Goal: Task Accomplishment & Management: Use online tool/utility

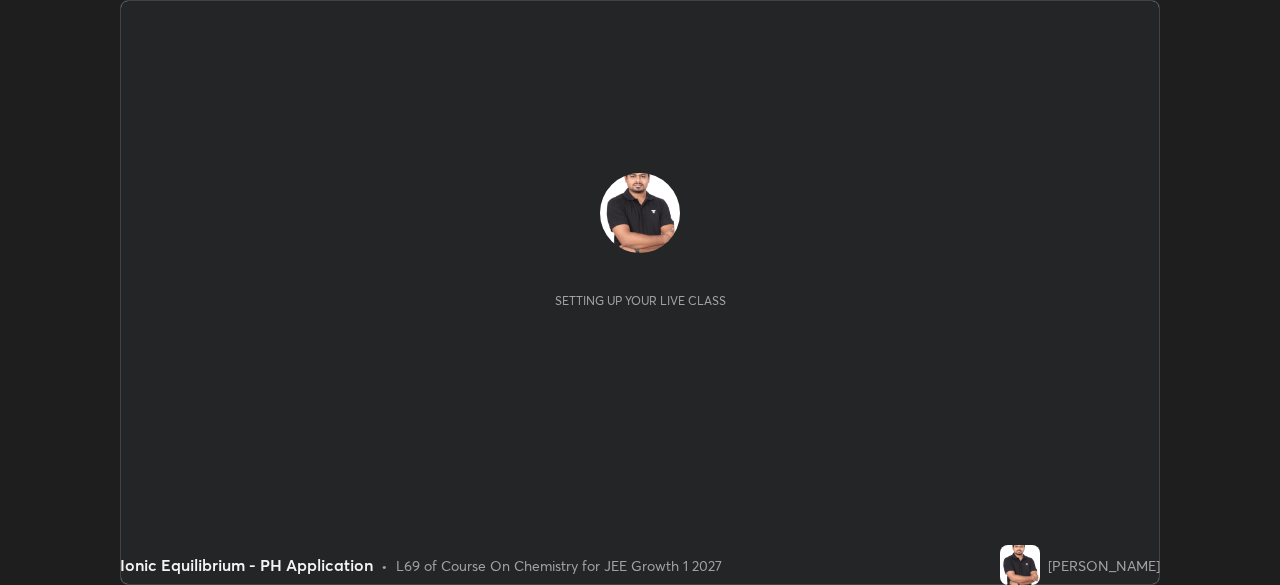
scroll to position [585, 1279]
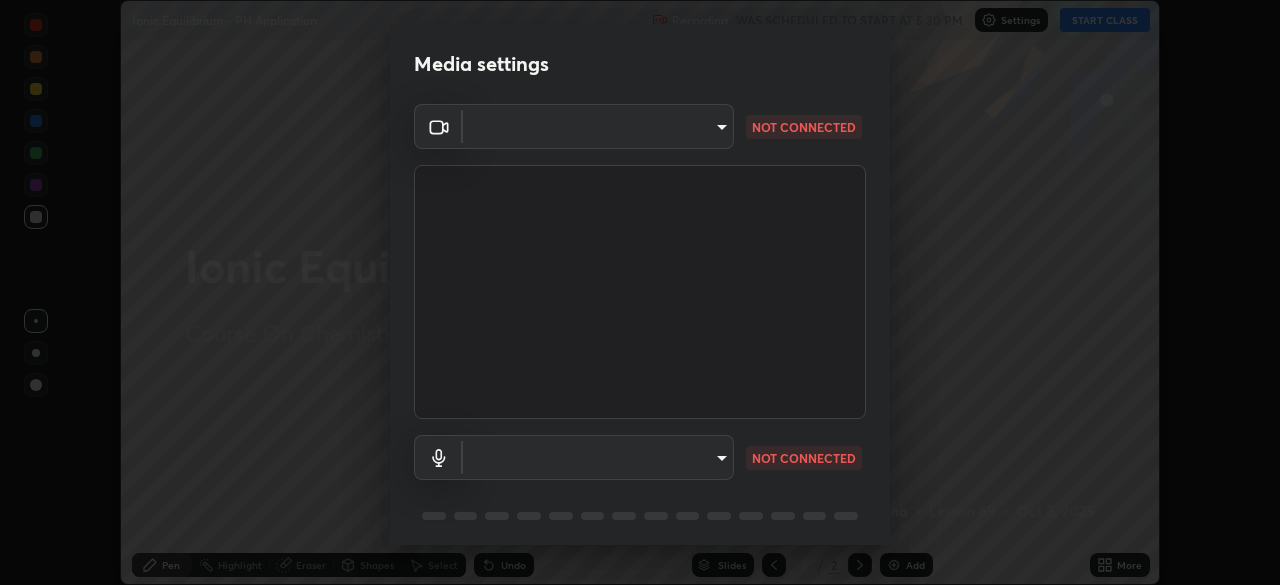
type input "a6c09d3532ea2fb43736101803286e867d47047993e392948129e064bf5450bd"
type input "73ca09633a3d9e8347a9a41d789b5ec9afc8030b31ef1b7a74efdaec9d8ef9b3"
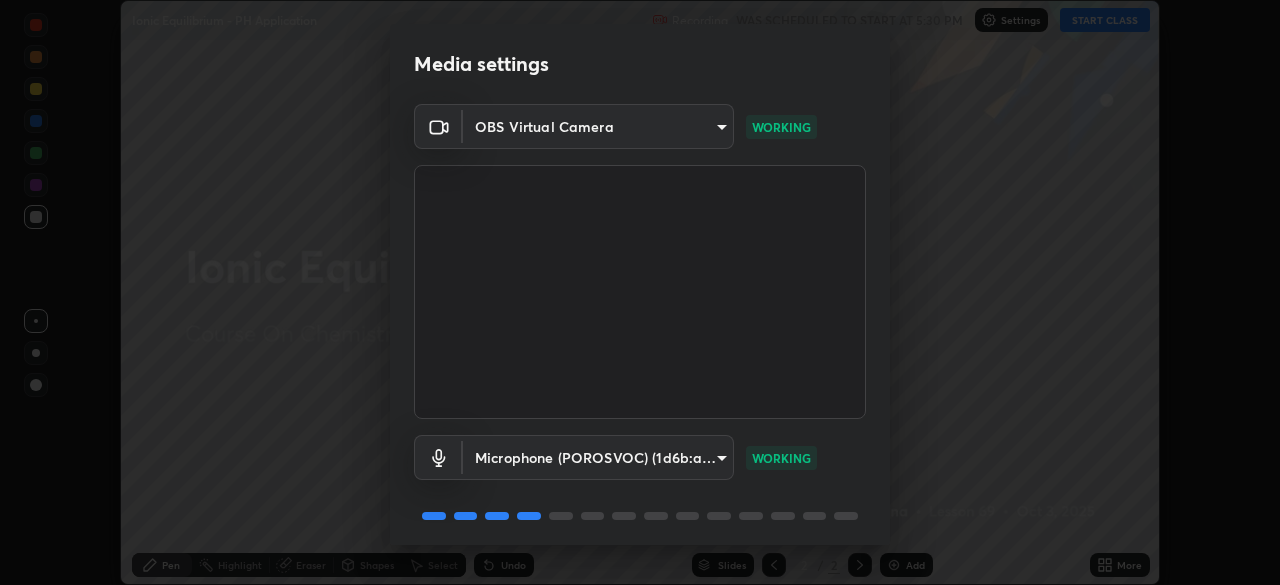
scroll to position [71, 0]
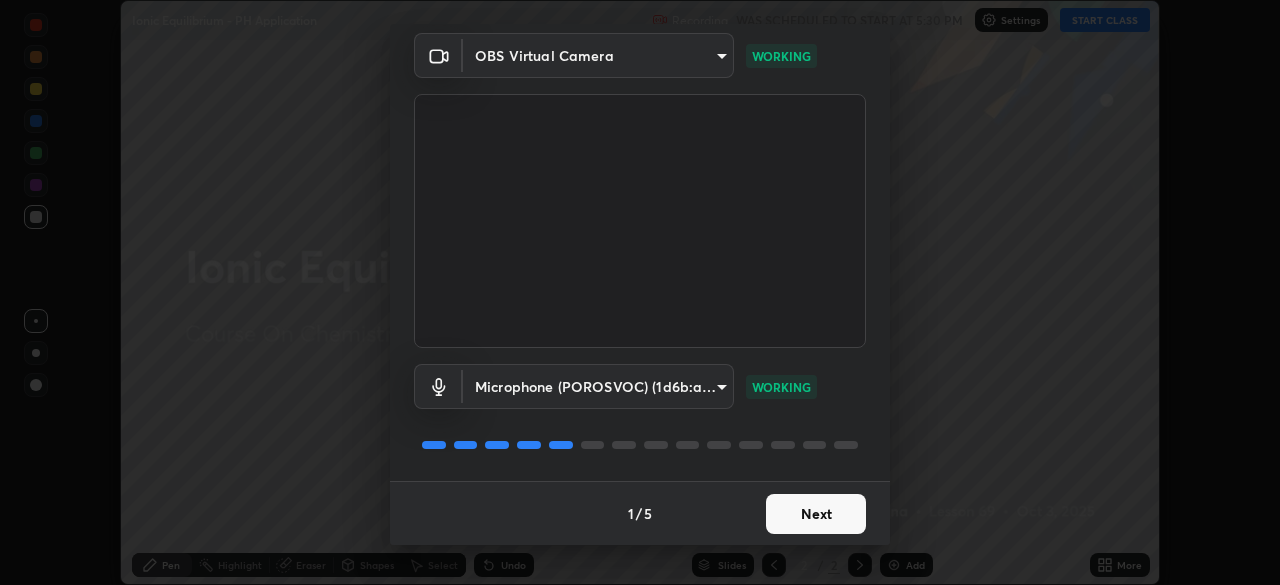
click at [824, 517] on button "Next" at bounding box center [816, 514] width 100 height 40
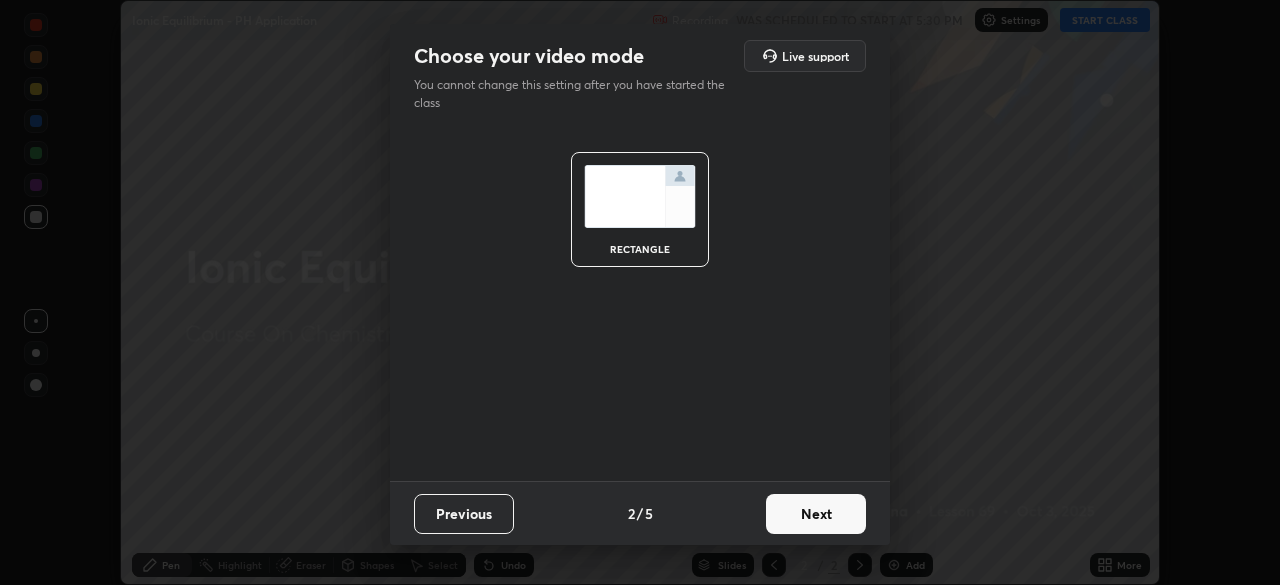
scroll to position [0, 0]
click at [822, 514] on button "Next" at bounding box center [816, 514] width 100 height 40
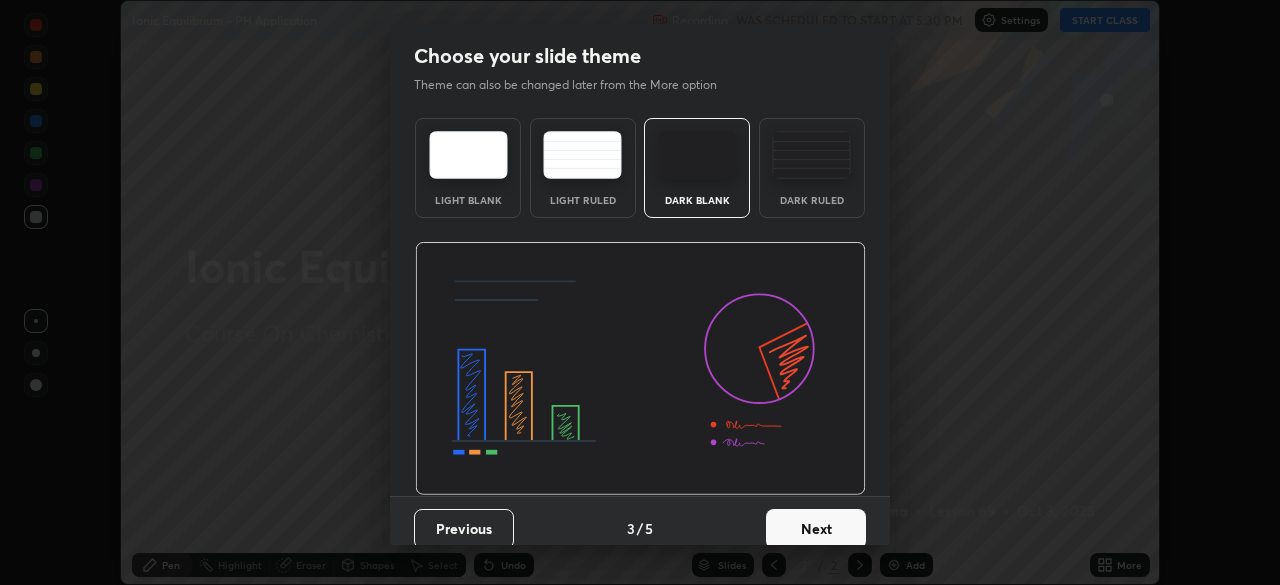
click at [823, 511] on button "Next" at bounding box center [816, 529] width 100 height 40
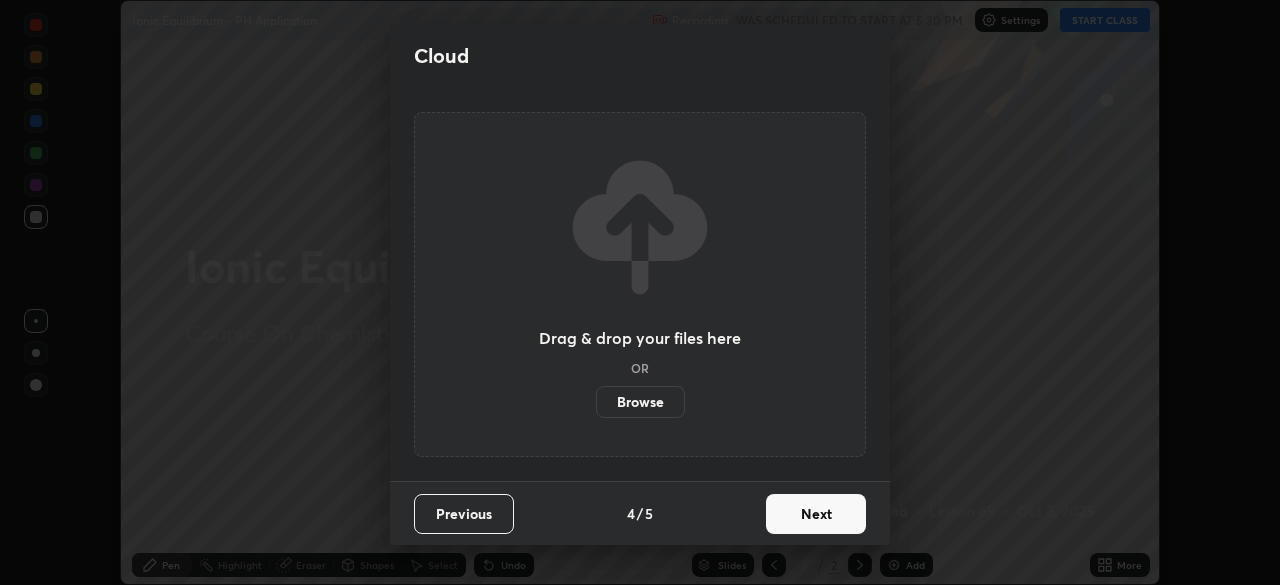
click at [829, 519] on button "Next" at bounding box center [816, 514] width 100 height 40
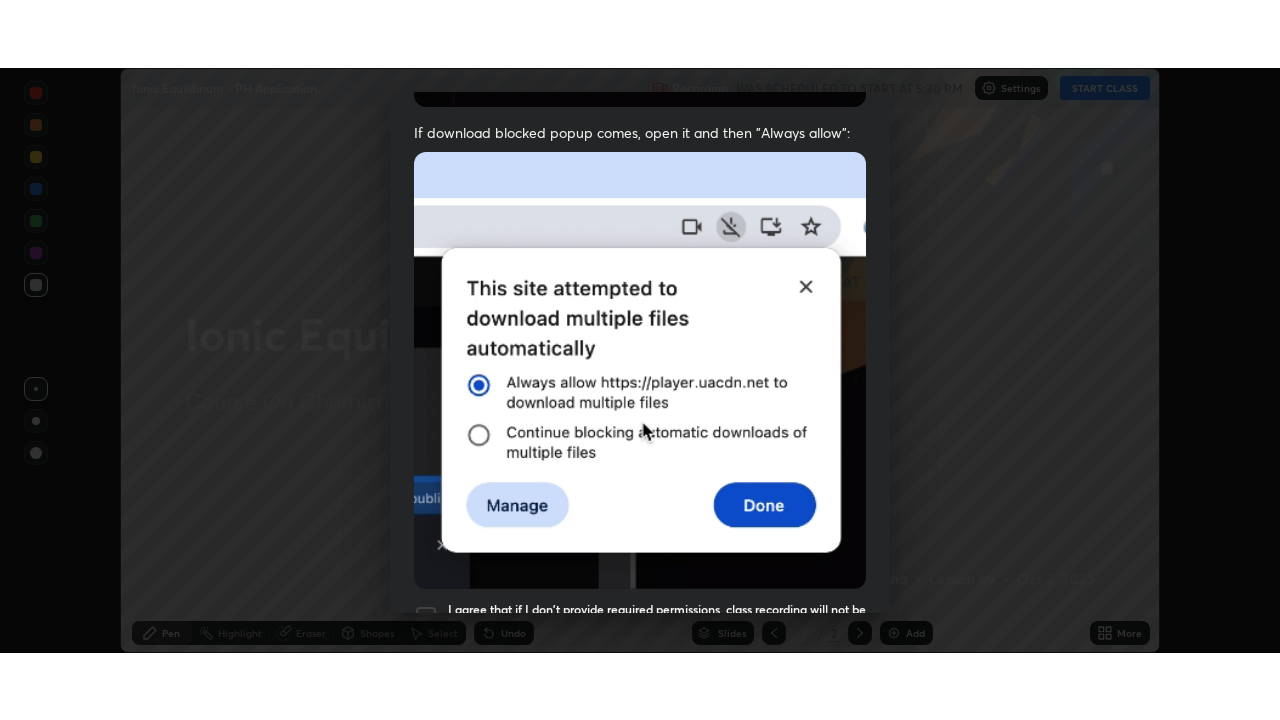
scroll to position [479, 0]
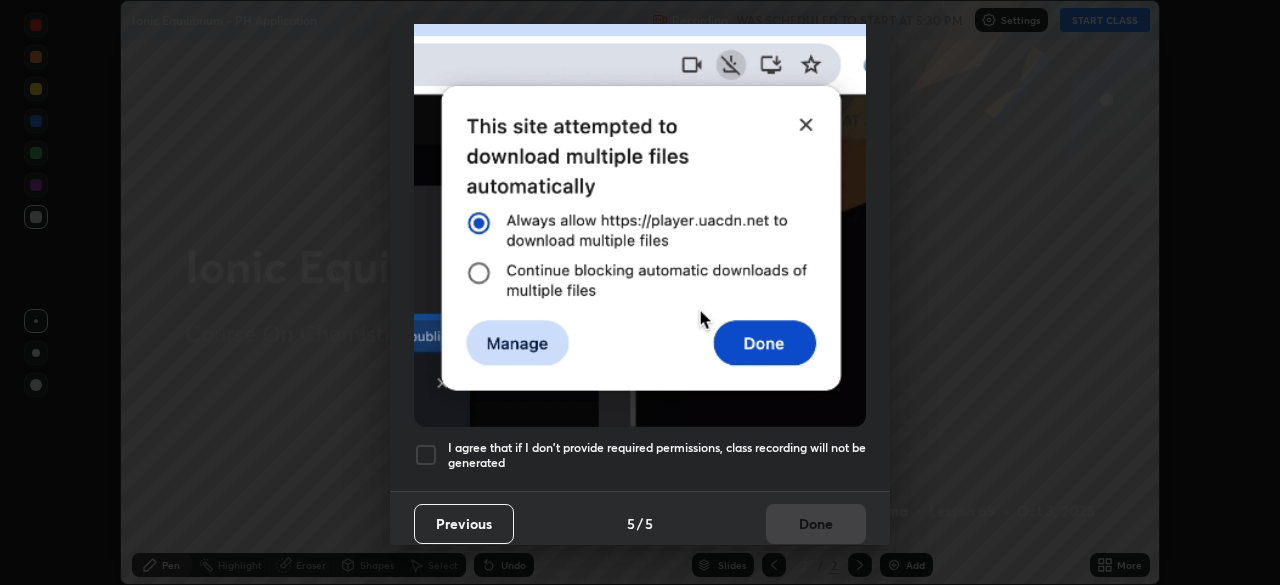
click at [427, 443] on div at bounding box center [426, 455] width 24 height 24
click at [815, 525] on button "Done" at bounding box center [816, 524] width 100 height 40
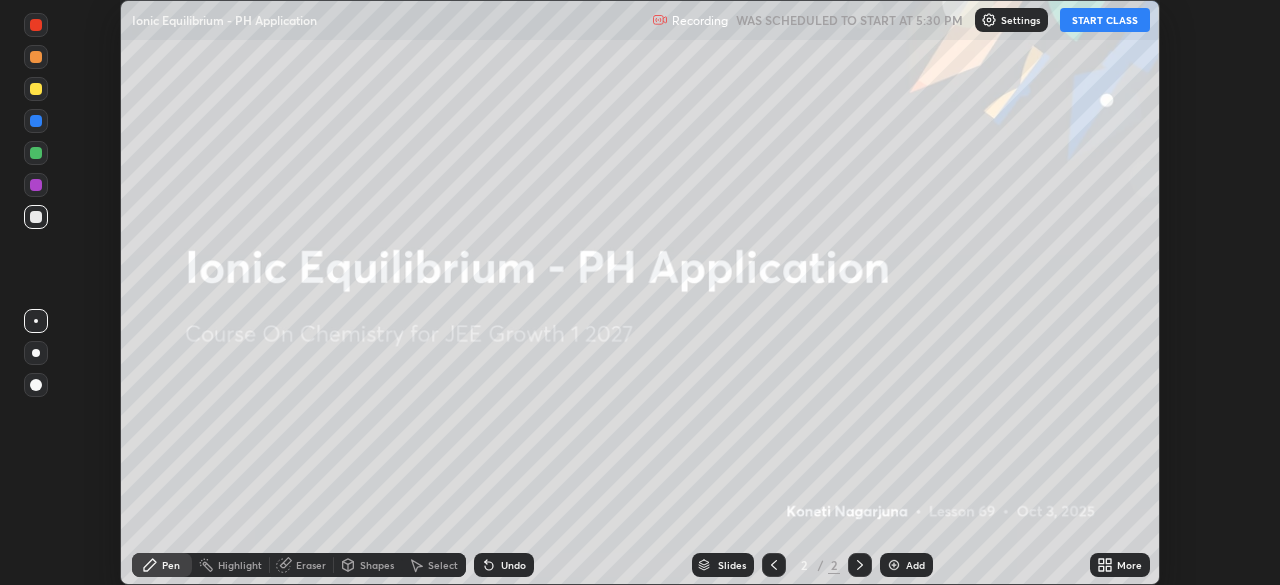
click at [1101, 567] on icon at bounding box center [1101, 568] width 5 height 5
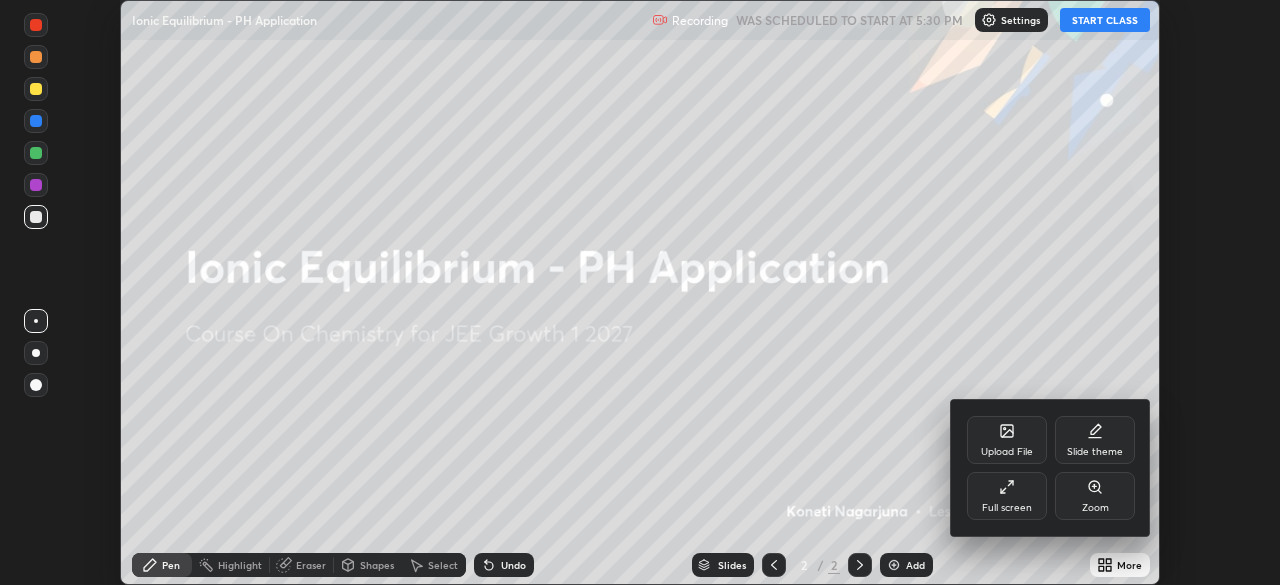
click at [1014, 498] on div "Full screen" at bounding box center [1007, 496] width 80 height 48
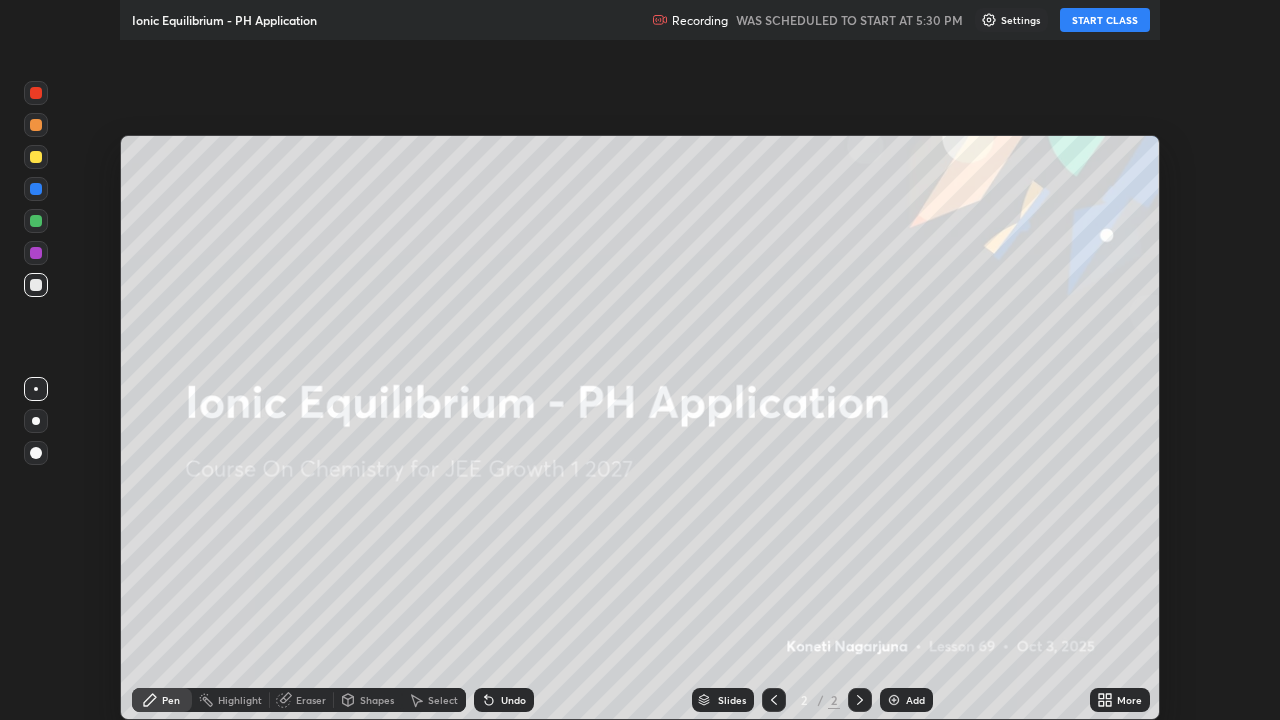
scroll to position [720, 1280]
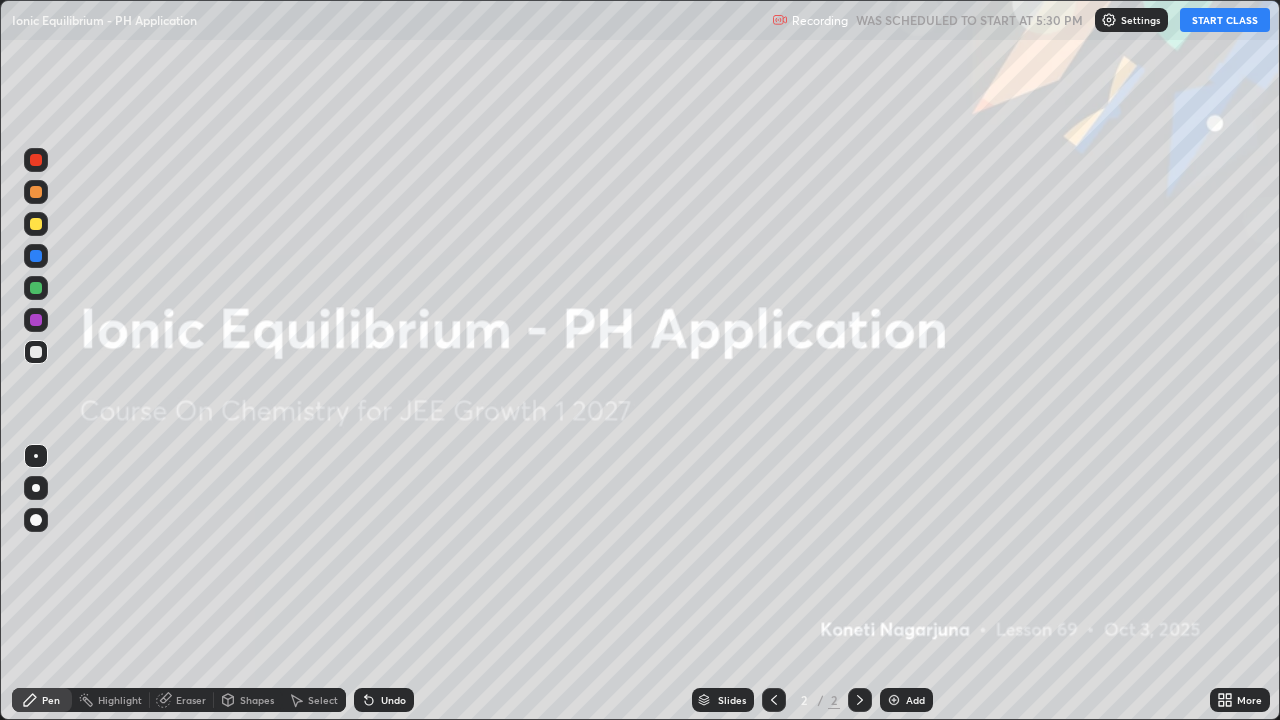
click at [1216, 19] on button "START CLASS" at bounding box center [1225, 20] width 90 height 24
click at [893, 584] on div "Add" at bounding box center [906, 700] width 53 height 24
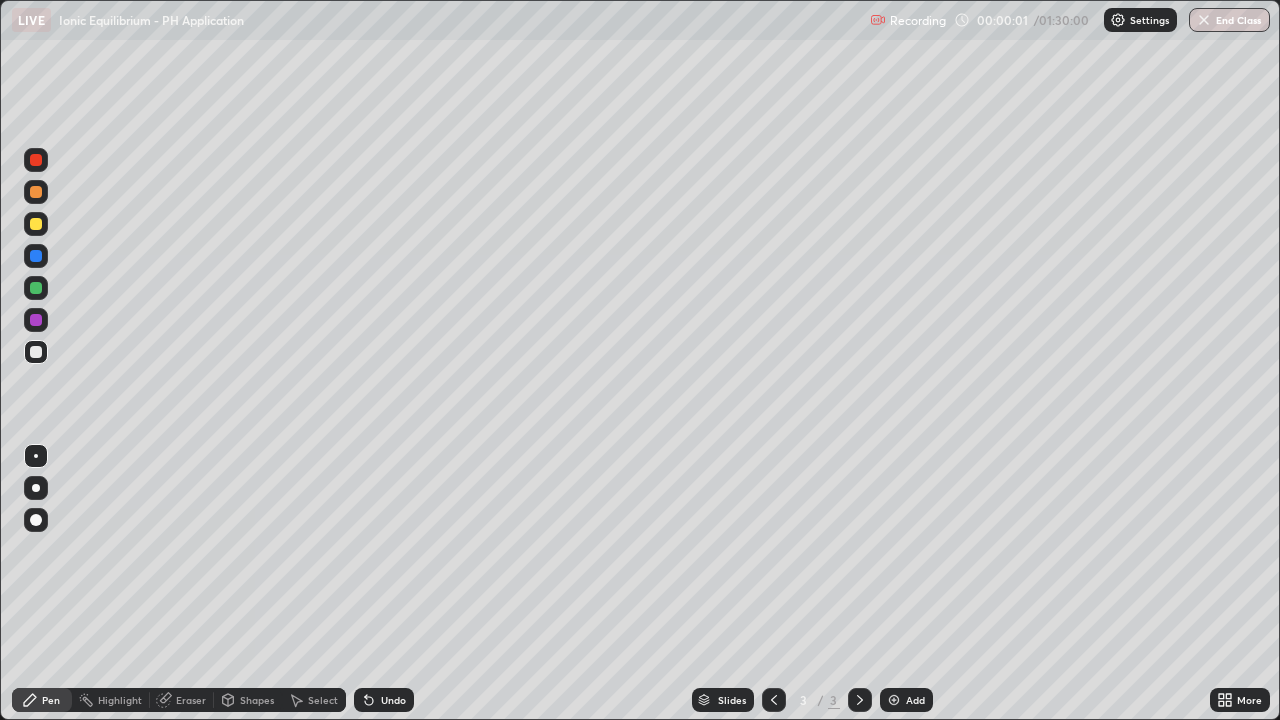
click at [896, 584] on img at bounding box center [894, 700] width 16 height 16
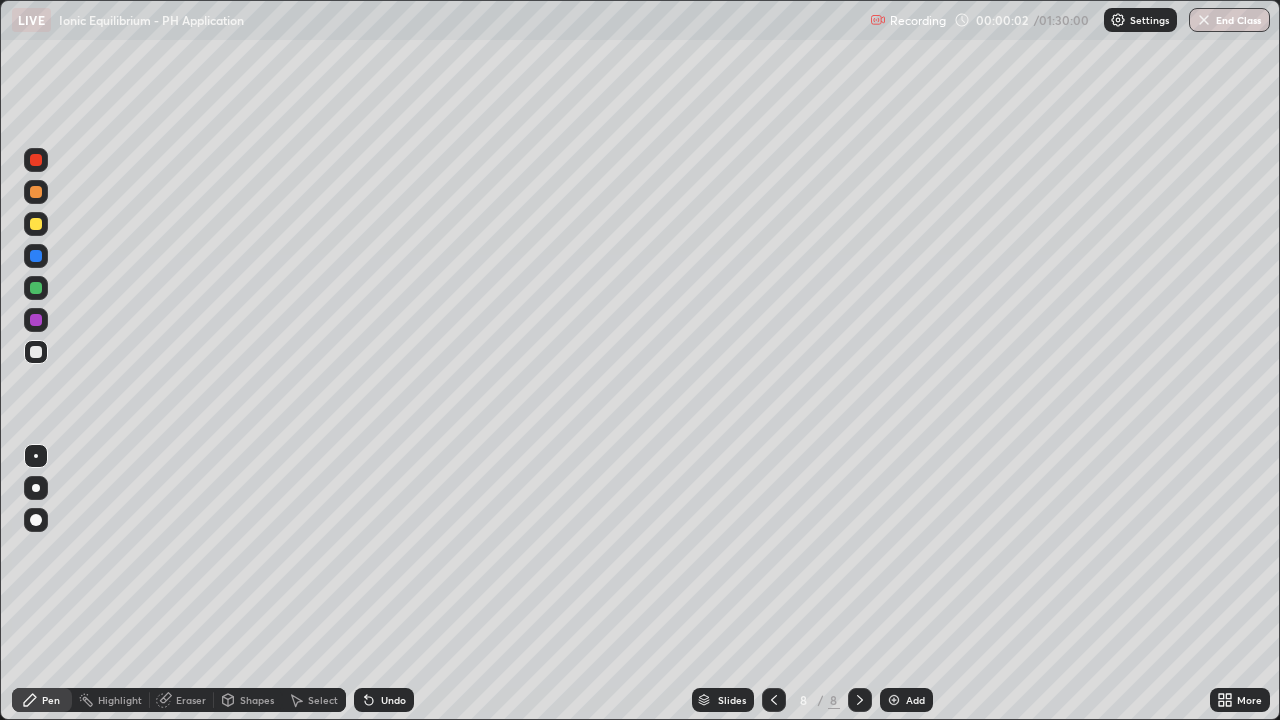
click at [895, 584] on img at bounding box center [894, 700] width 16 height 16
click at [893, 584] on img at bounding box center [894, 700] width 16 height 16
click at [892, 584] on img at bounding box center [894, 700] width 16 height 16
click at [890, 584] on img at bounding box center [894, 700] width 16 height 16
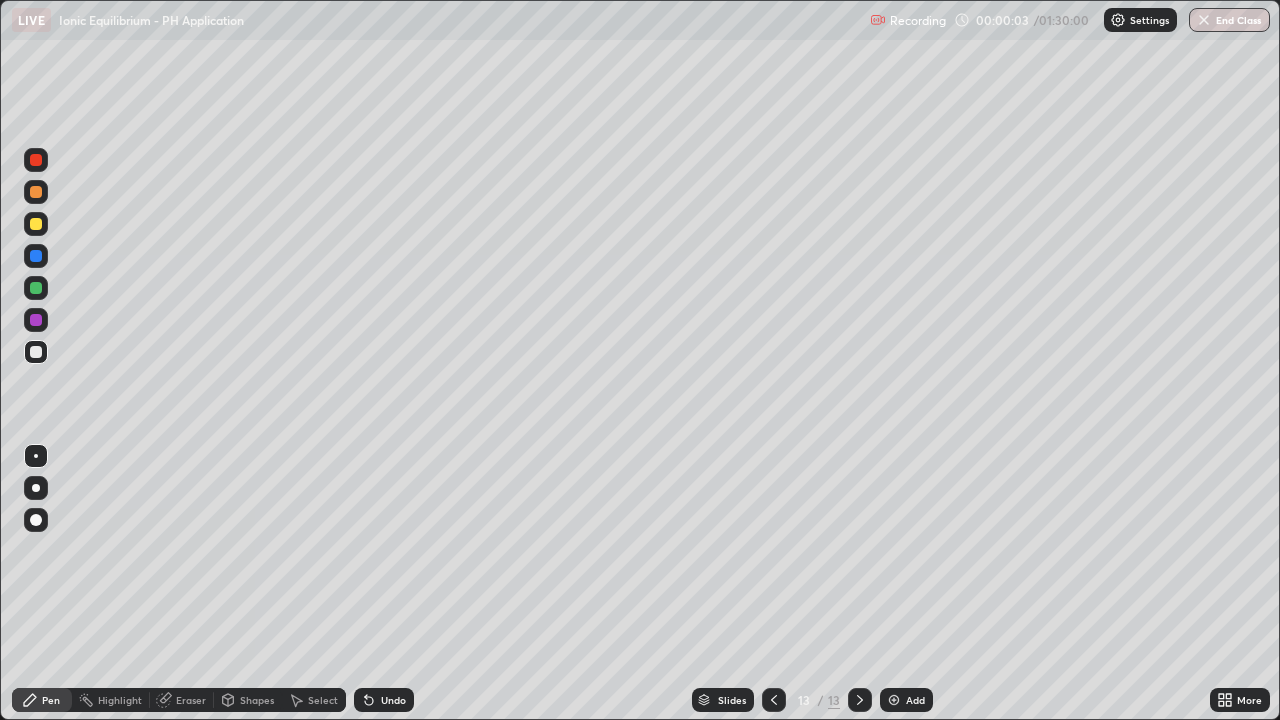
click at [890, 584] on img at bounding box center [894, 700] width 16 height 16
click at [772, 584] on icon at bounding box center [774, 700] width 16 height 16
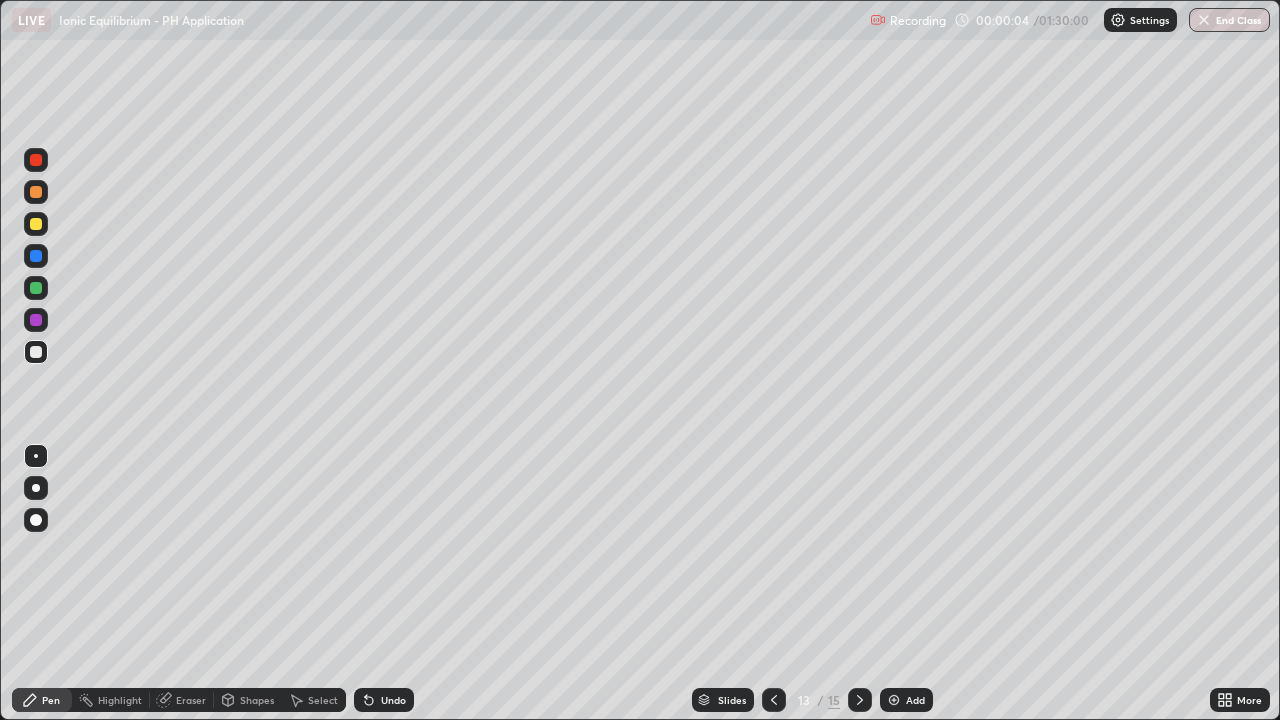
click at [769, 584] on icon at bounding box center [774, 700] width 16 height 16
click at [771, 584] on icon at bounding box center [774, 700] width 6 height 10
click at [770, 584] on icon at bounding box center [774, 700] width 16 height 16
click at [771, 584] on icon at bounding box center [774, 700] width 6 height 10
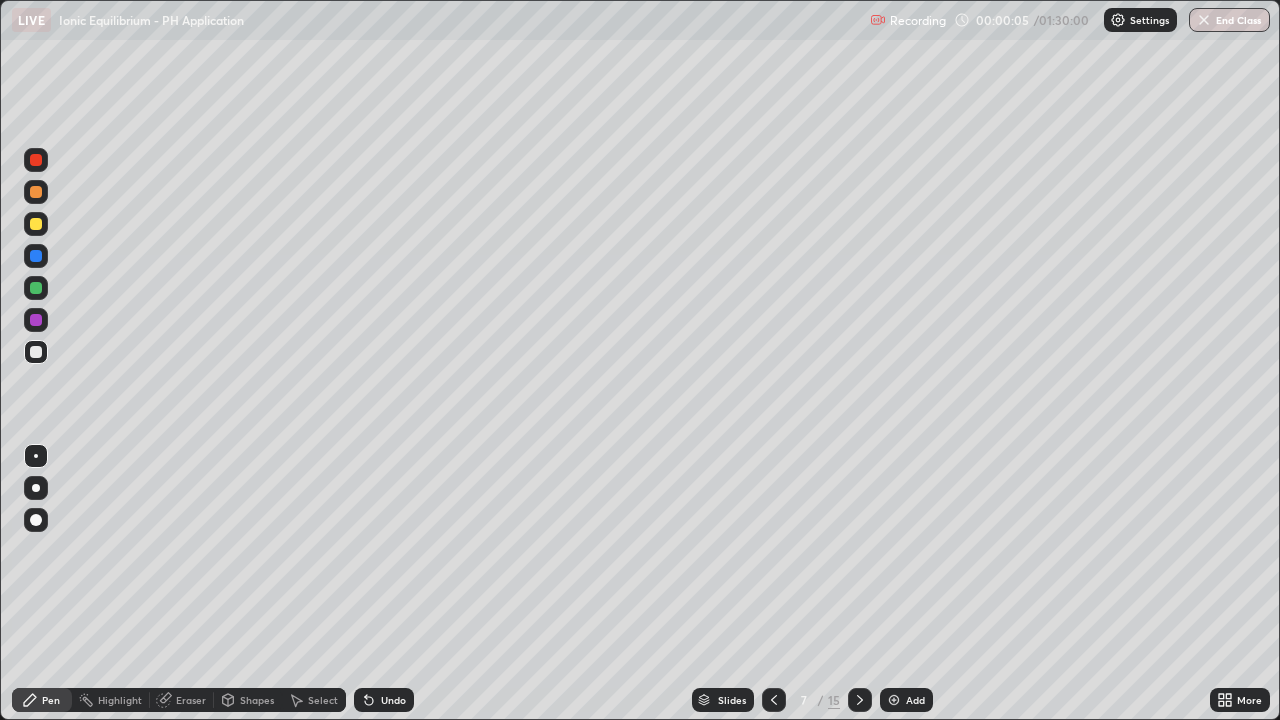
click at [771, 584] on icon at bounding box center [774, 700] width 16 height 16
click at [772, 584] on icon at bounding box center [774, 700] width 16 height 16
click at [768, 584] on icon at bounding box center [774, 700] width 16 height 16
click at [772, 584] on icon at bounding box center [774, 700] width 16 height 16
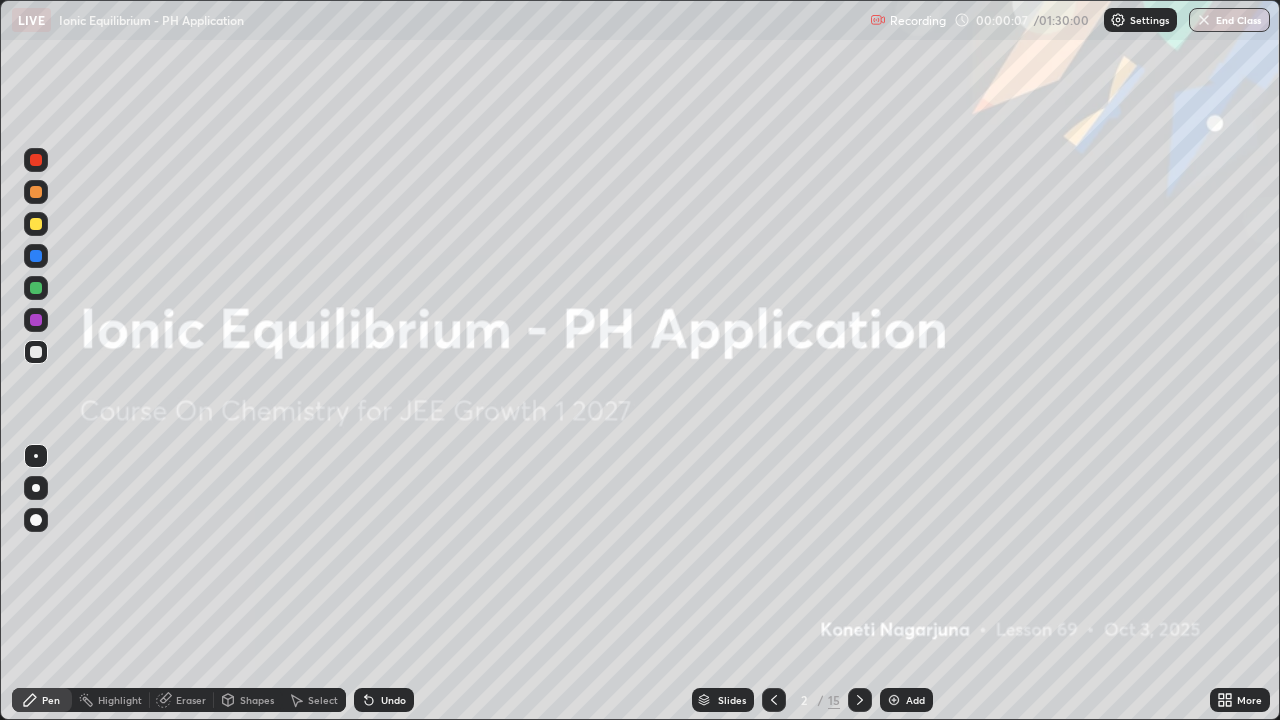
click at [858, 584] on icon at bounding box center [860, 700] width 16 height 16
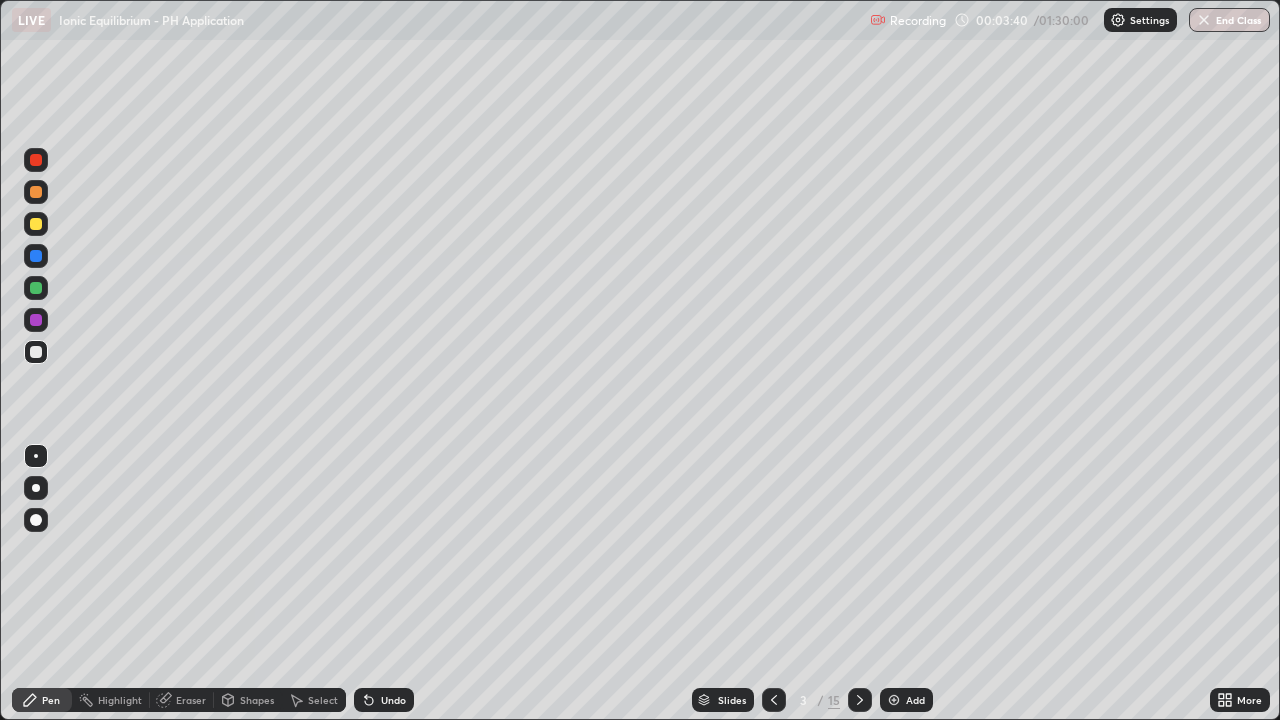
click at [38, 221] on div at bounding box center [36, 224] width 12 height 12
click at [34, 289] on div at bounding box center [36, 288] width 12 height 12
click at [33, 324] on div at bounding box center [36, 320] width 12 height 12
click at [32, 158] on div at bounding box center [36, 160] width 12 height 12
click at [858, 584] on icon at bounding box center [860, 700] width 6 height 10
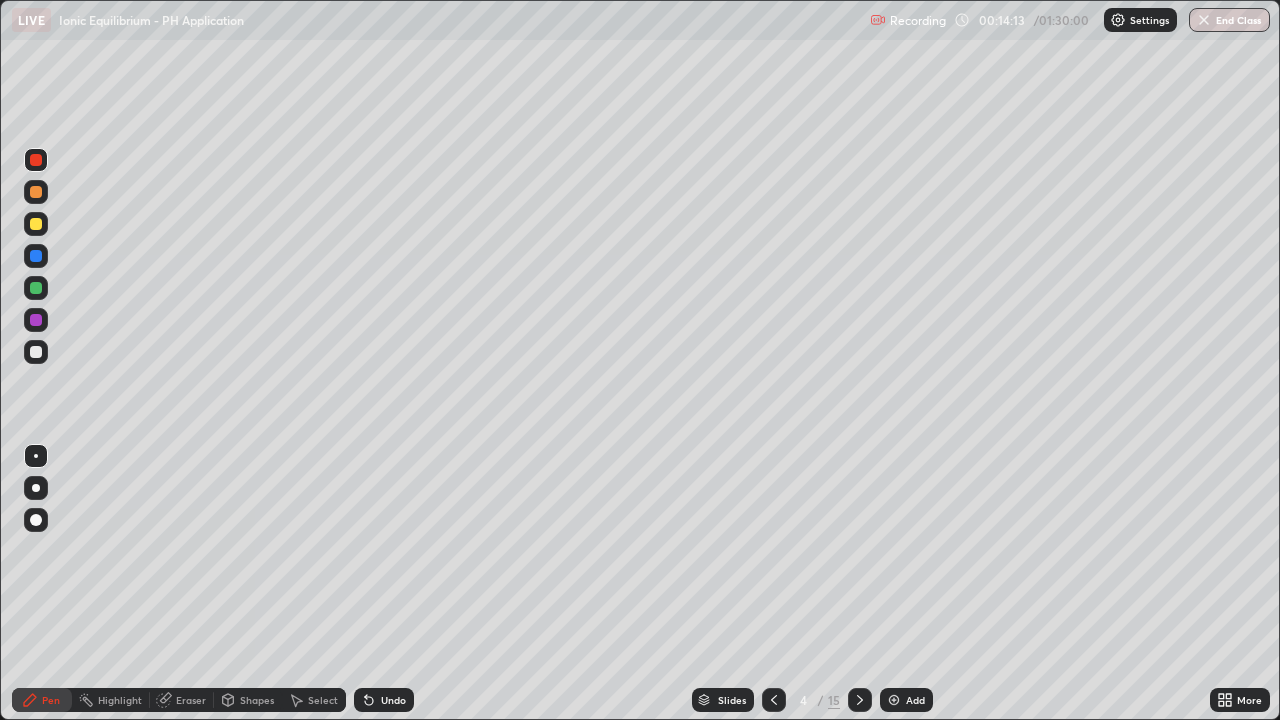
click at [37, 295] on div at bounding box center [36, 288] width 24 height 24
click at [36, 325] on div at bounding box center [36, 320] width 12 height 12
click at [385, 584] on div "Undo" at bounding box center [393, 700] width 25 height 10
click at [858, 584] on icon at bounding box center [860, 700] width 16 height 16
click at [394, 584] on div "Undo" at bounding box center [393, 700] width 25 height 10
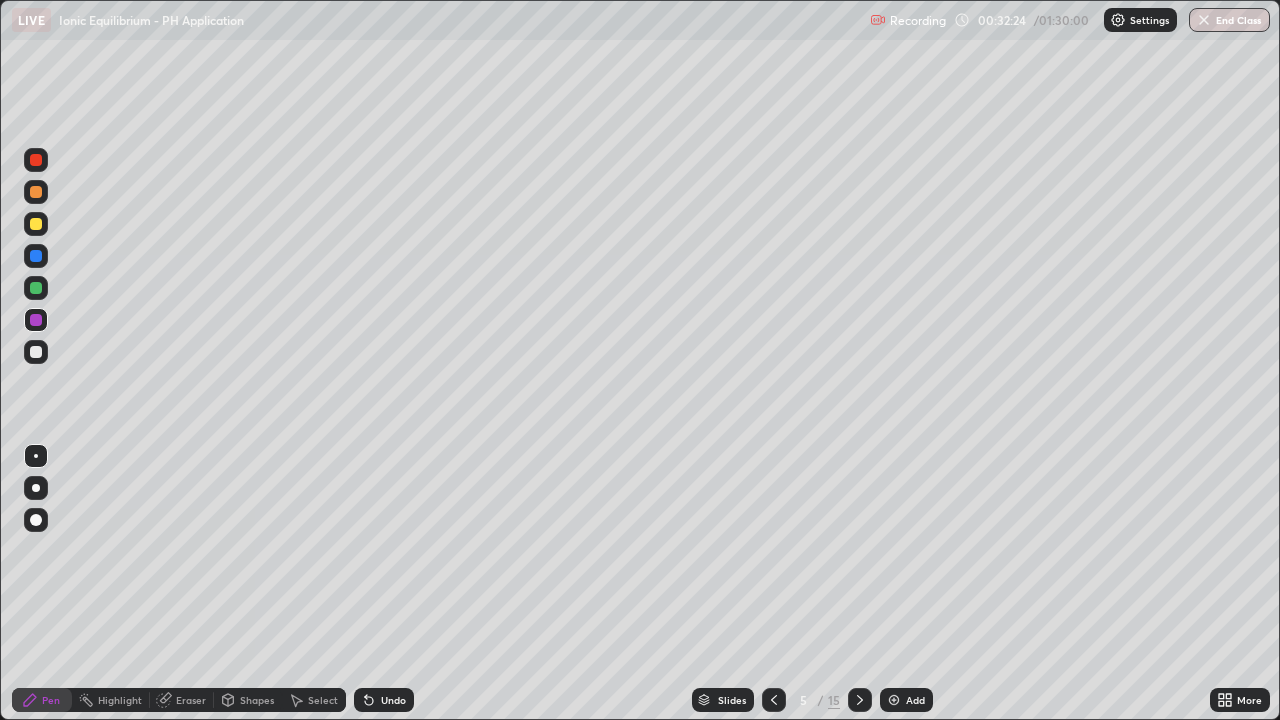
click at [397, 584] on div "Undo" at bounding box center [393, 700] width 25 height 10
click at [857, 584] on div at bounding box center [860, 700] width 24 height 40
click at [39, 163] on div at bounding box center [36, 160] width 12 height 12
click at [34, 289] on div at bounding box center [36, 288] width 12 height 12
click at [39, 354] on div at bounding box center [36, 352] width 12 height 12
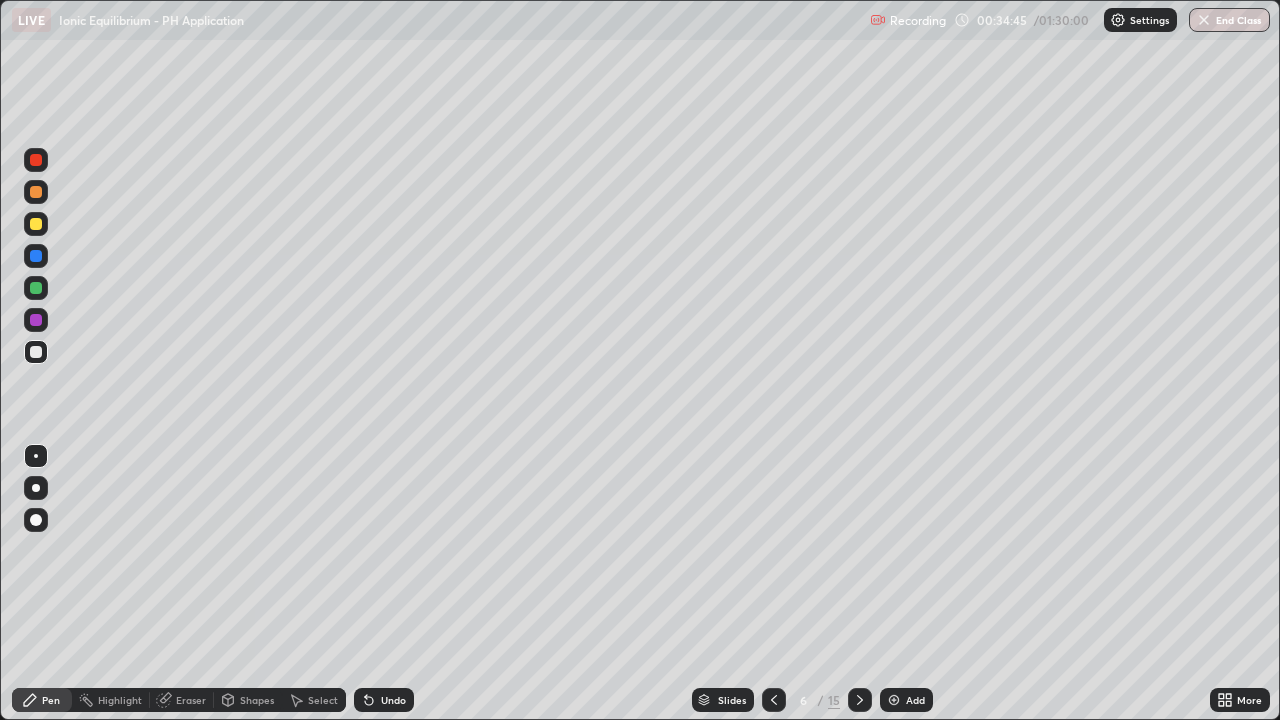
click at [36, 319] on div at bounding box center [36, 320] width 12 height 12
click at [34, 291] on div at bounding box center [36, 288] width 12 height 12
click at [862, 584] on div at bounding box center [860, 700] width 24 height 24
click at [38, 163] on div at bounding box center [36, 160] width 12 height 12
click at [36, 161] on div at bounding box center [36, 160] width 12 height 12
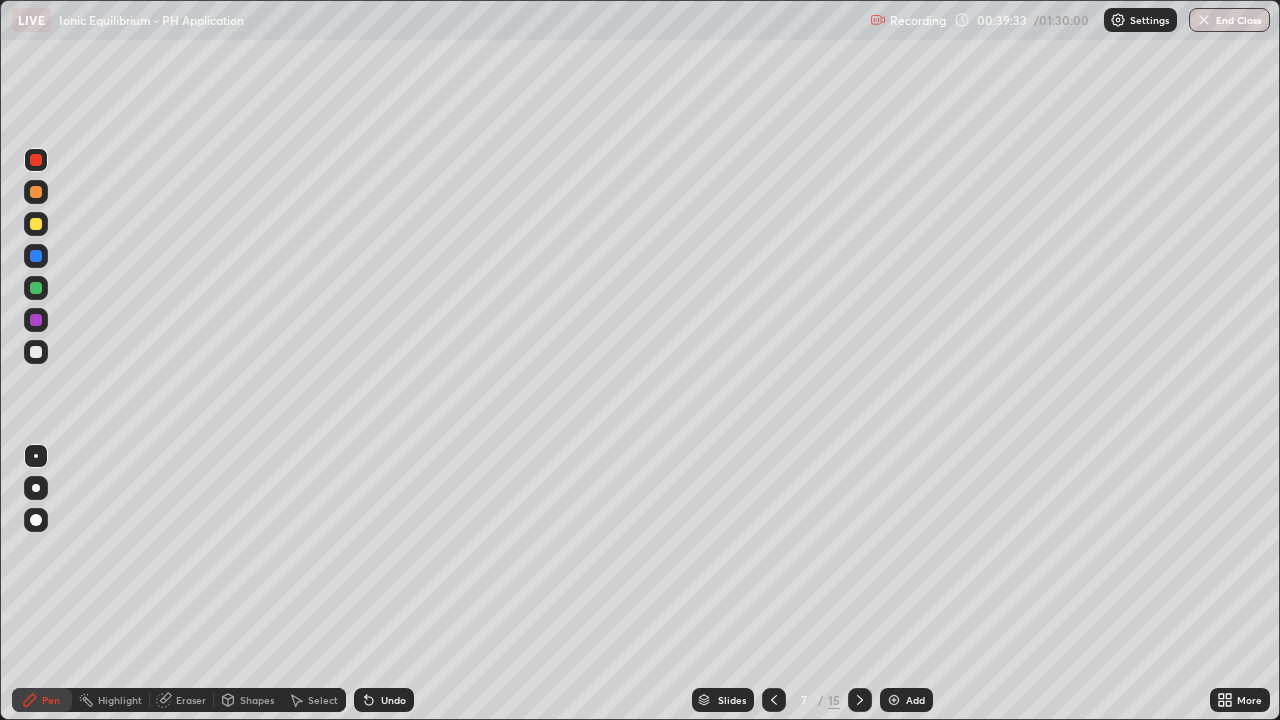
click at [35, 288] on div at bounding box center [36, 288] width 12 height 12
click at [33, 322] on div at bounding box center [36, 320] width 12 height 12
click at [31, 352] on div at bounding box center [36, 352] width 12 height 12
click at [188, 584] on div "Eraser" at bounding box center [191, 700] width 30 height 10
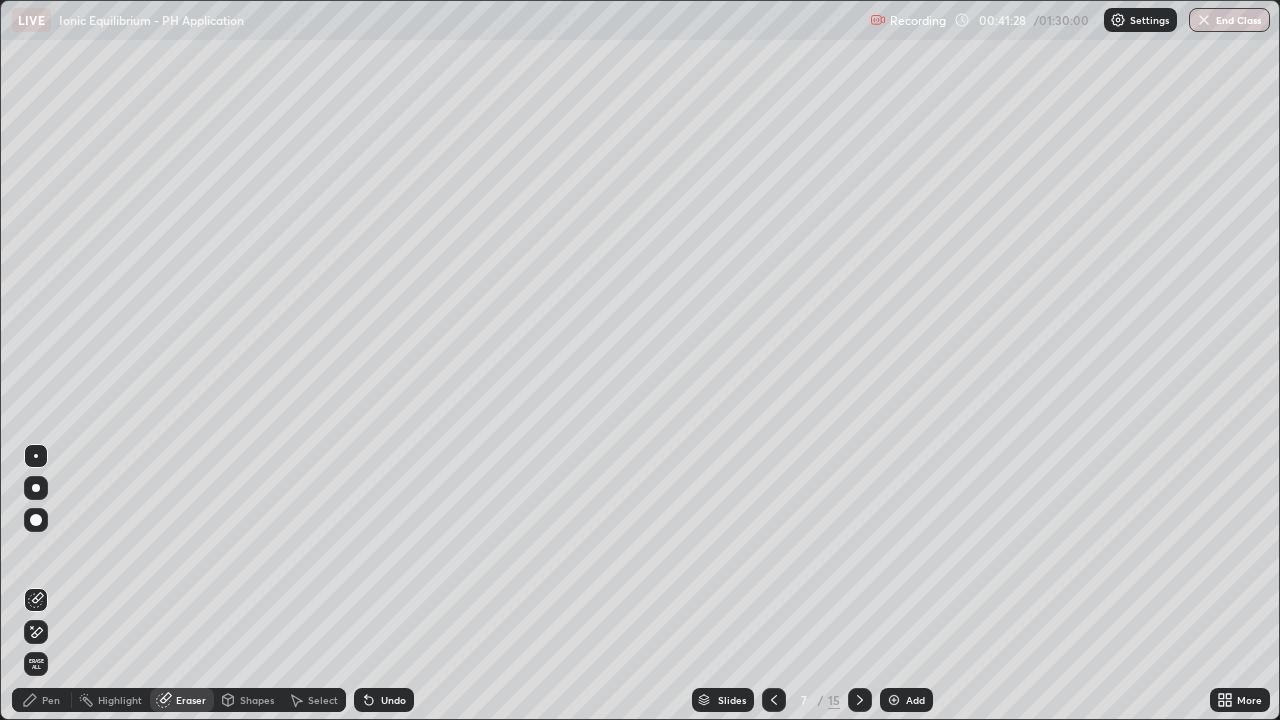
click at [45, 584] on div "Pen" at bounding box center [51, 700] width 18 height 10
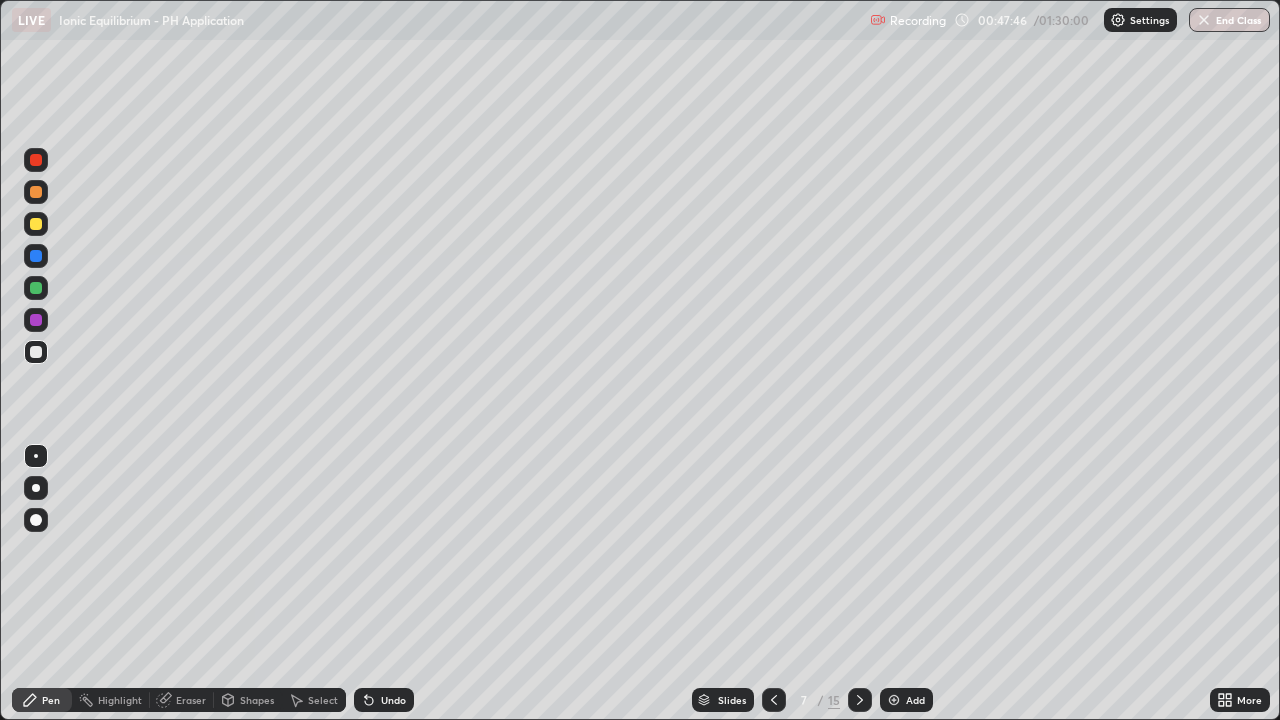
click at [866, 584] on div at bounding box center [860, 700] width 24 height 24
click at [38, 158] on div at bounding box center [36, 160] width 12 height 12
click at [28, 288] on div at bounding box center [36, 288] width 24 height 24
click at [374, 584] on div "Undo" at bounding box center [384, 700] width 60 height 24
click at [858, 584] on icon at bounding box center [860, 700] width 16 height 16
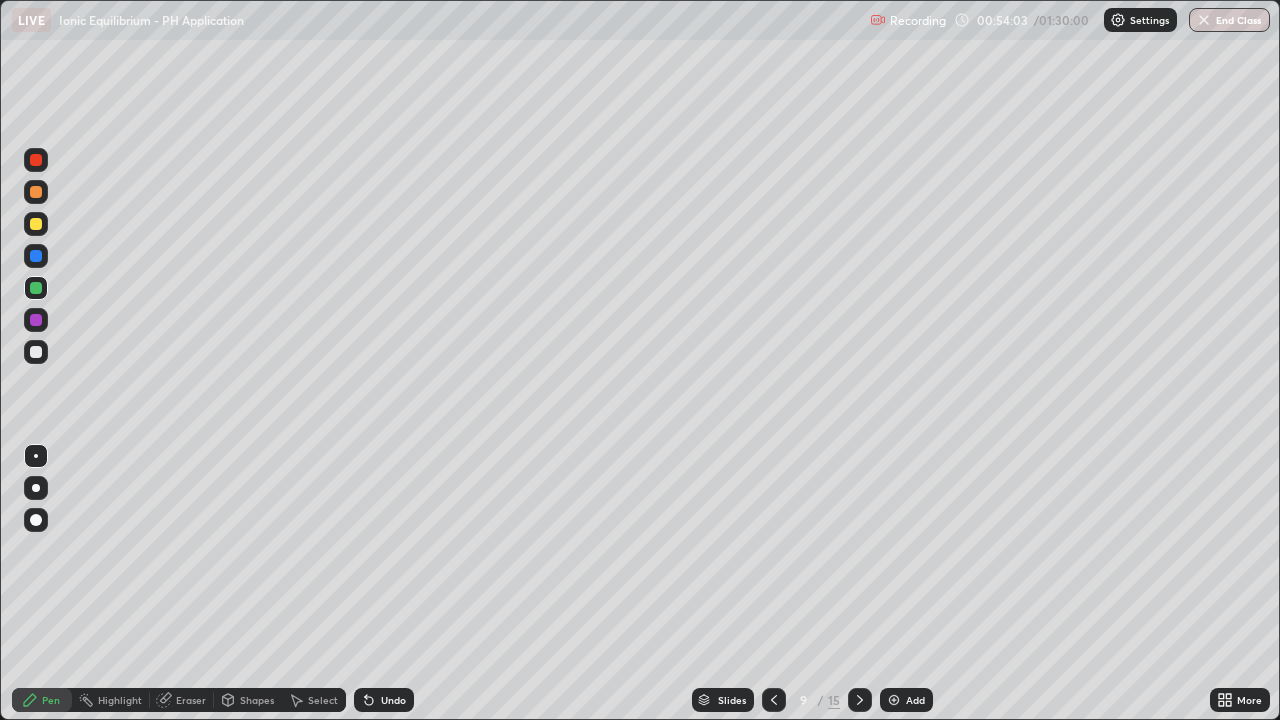
click at [36, 222] on div at bounding box center [36, 224] width 12 height 12
click at [386, 584] on div "Undo" at bounding box center [393, 700] width 25 height 10
click at [858, 584] on icon at bounding box center [860, 700] width 16 height 16
click at [37, 163] on div at bounding box center [36, 160] width 12 height 12
click at [365, 584] on icon at bounding box center [369, 701] width 8 height 8
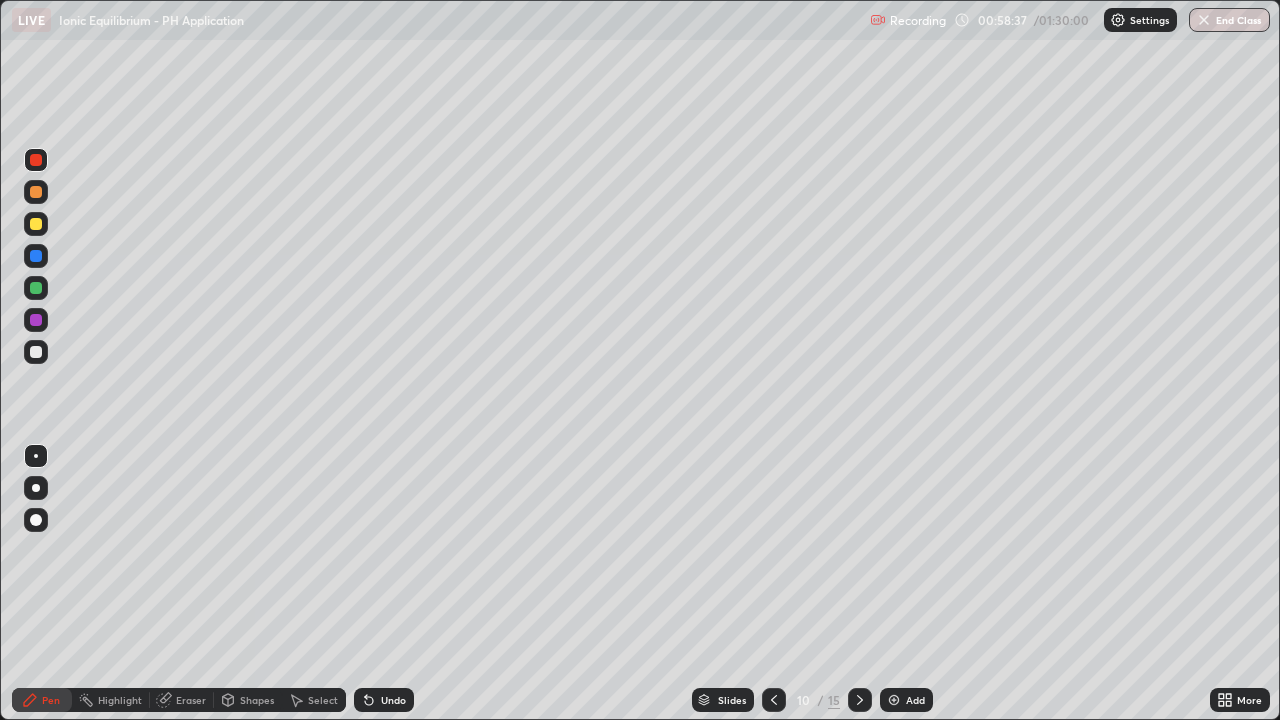
click at [370, 584] on icon at bounding box center [369, 700] width 16 height 16
click at [369, 584] on icon at bounding box center [369, 701] width 8 height 8
click at [38, 228] on div at bounding box center [36, 224] width 12 height 12
click at [35, 320] on div at bounding box center [36, 320] width 12 height 12
click at [191, 584] on div "Eraser" at bounding box center [191, 700] width 30 height 10
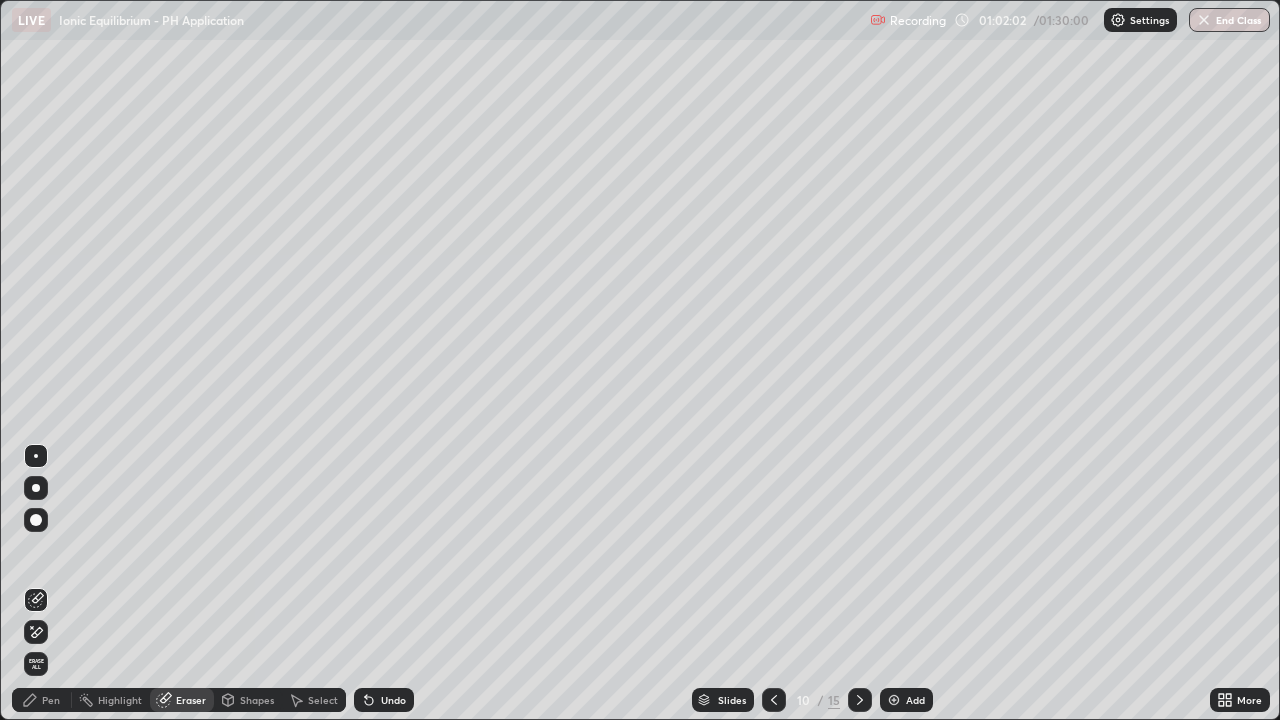
click at [43, 584] on icon at bounding box center [36, 632] width 16 height 17
click at [43, 584] on div "Pen" at bounding box center [42, 700] width 60 height 24
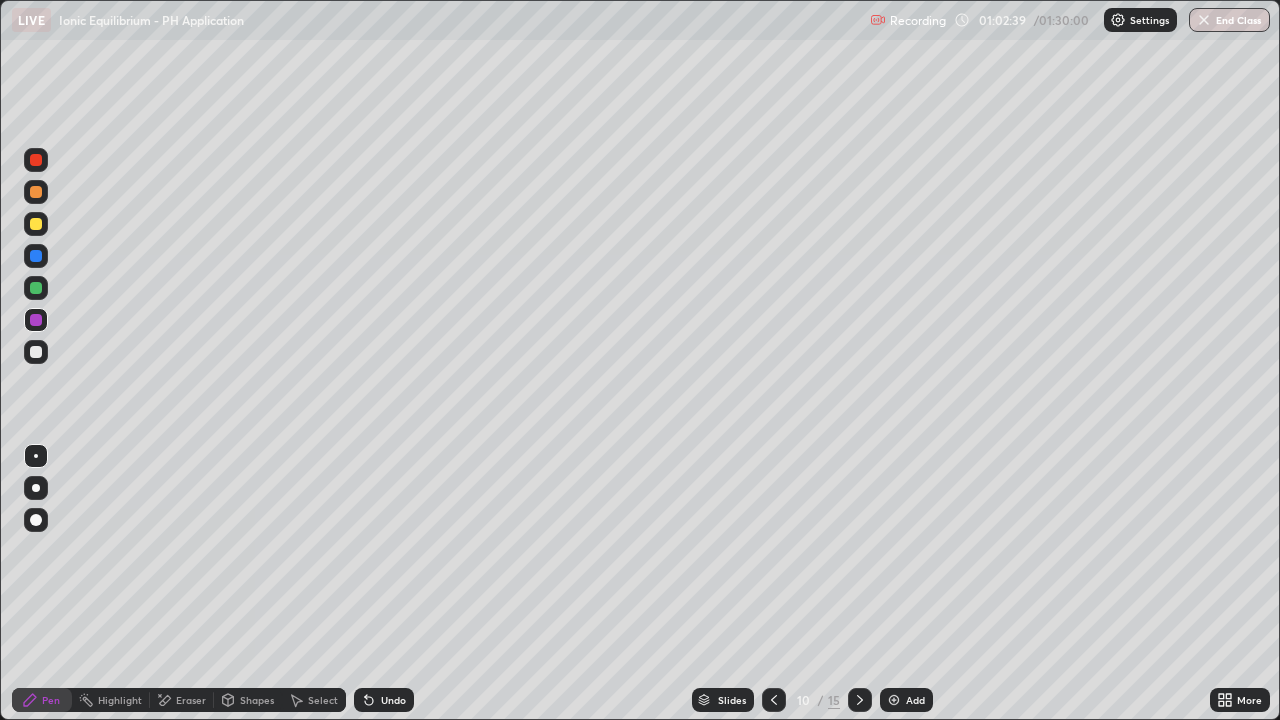
click at [190, 584] on div "Eraser" at bounding box center [191, 700] width 30 height 10
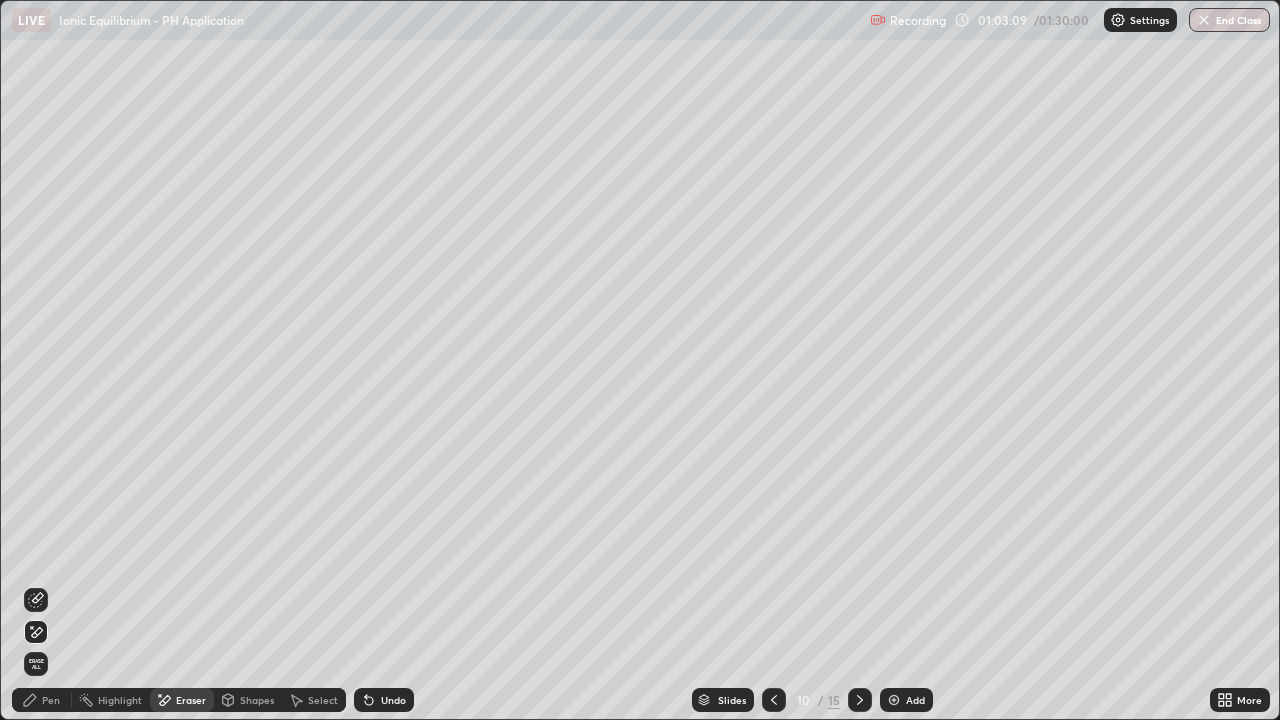
click at [52, 584] on div "Pen" at bounding box center [51, 700] width 18 height 10
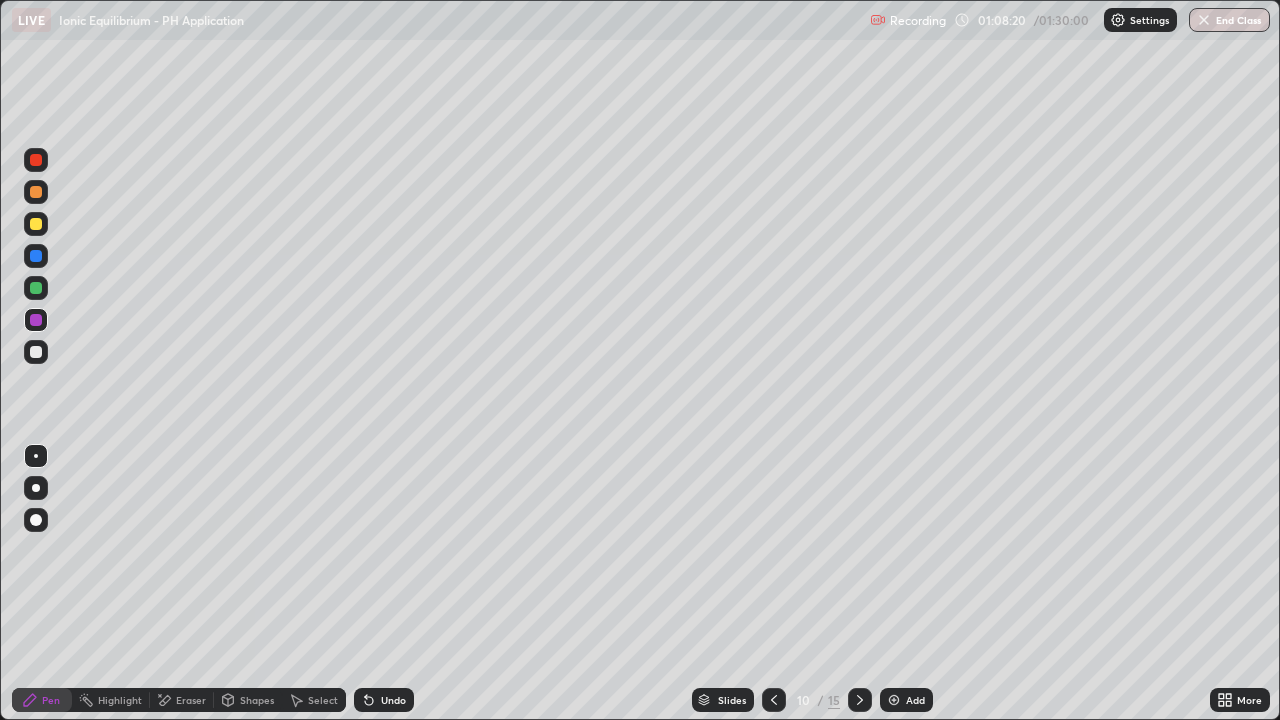
click at [866, 584] on icon at bounding box center [860, 700] width 16 height 16
click at [31, 162] on div at bounding box center [36, 160] width 12 height 12
click at [33, 225] on div at bounding box center [36, 224] width 12 height 12
click at [37, 322] on div at bounding box center [36, 320] width 12 height 12
click at [858, 584] on icon at bounding box center [860, 700] width 16 height 16
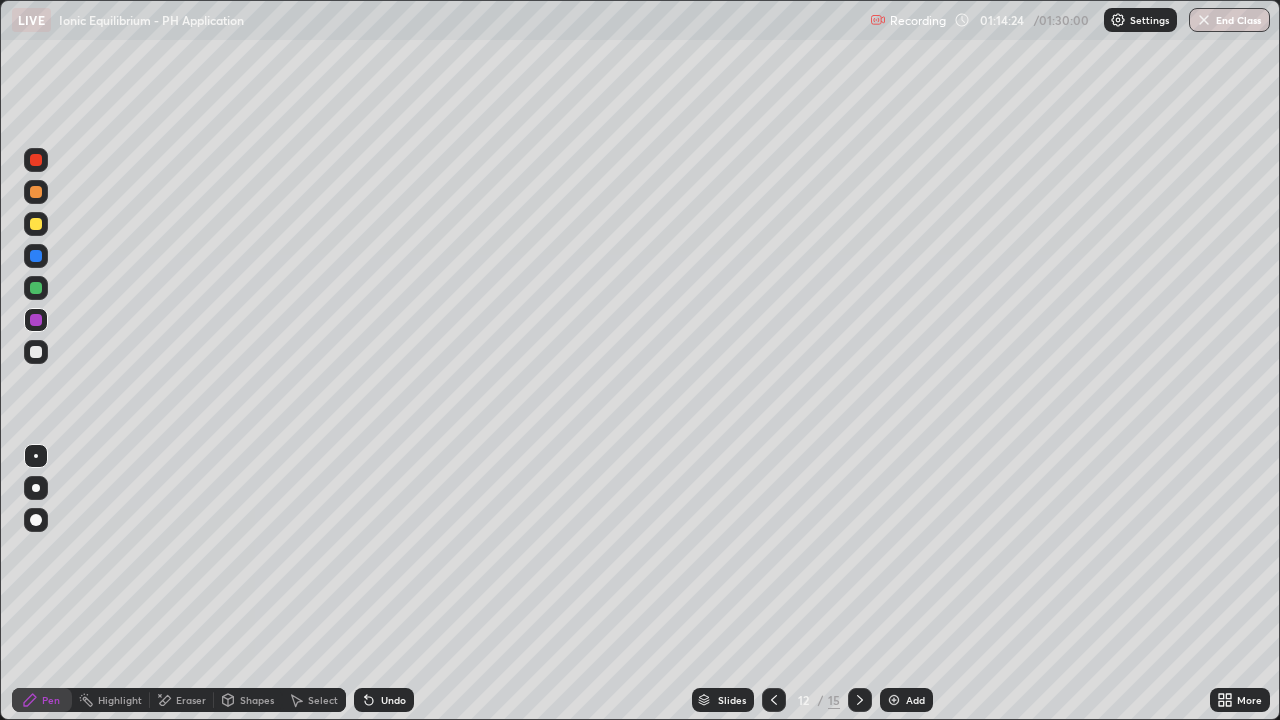
click at [34, 165] on div at bounding box center [36, 160] width 12 height 12
click at [37, 288] on div at bounding box center [36, 288] width 12 height 12
click at [37, 352] on div at bounding box center [36, 352] width 12 height 12
click at [864, 584] on div at bounding box center [860, 700] width 24 height 24
click at [35, 226] on div at bounding box center [36, 224] width 12 height 12
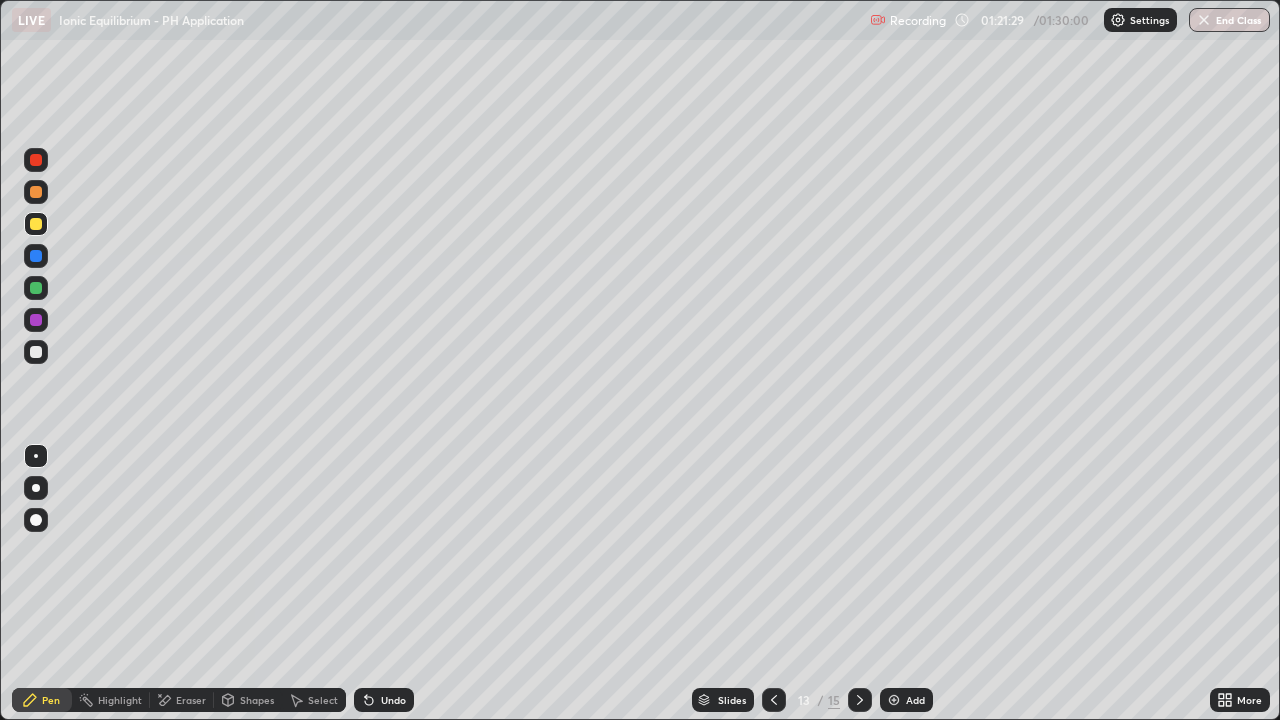
click at [771, 584] on icon at bounding box center [774, 700] width 6 height 10
click at [855, 584] on icon at bounding box center [860, 700] width 16 height 16
click at [38, 289] on div at bounding box center [36, 288] width 12 height 12
click at [385, 584] on div "Undo" at bounding box center [384, 700] width 60 height 24
click at [384, 584] on div "Undo" at bounding box center [384, 700] width 60 height 24
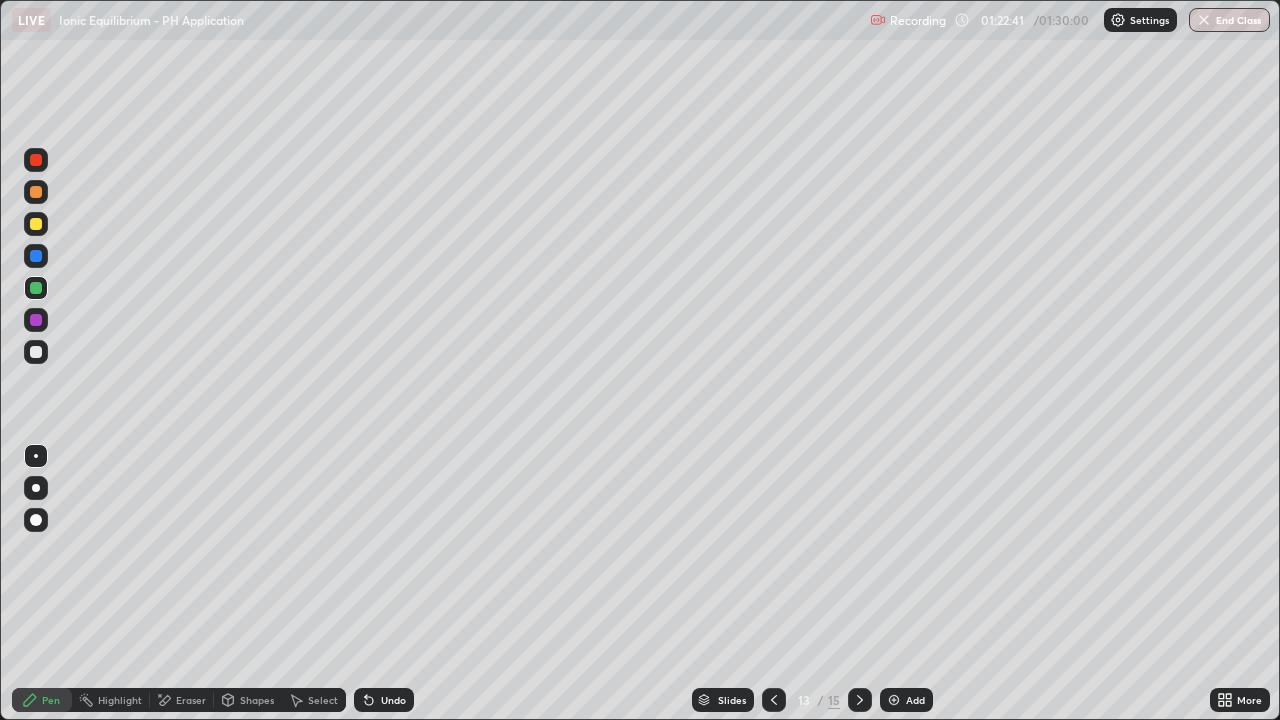
click at [384, 584] on div "Undo" at bounding box center [393, 700] width 25 height 10
click at [39, 161] on div at bounding box center [36, 160] width 12 height 12
click at [37, 321] on div at bounding box center [36, 320] width 12 height 12
click at [381, 584] on div "Undo" at bounding box center [393, 700] width 25 height 10
click at [394, 584] on div "Undo" at bounding box center [393, 700] width 25 height 10
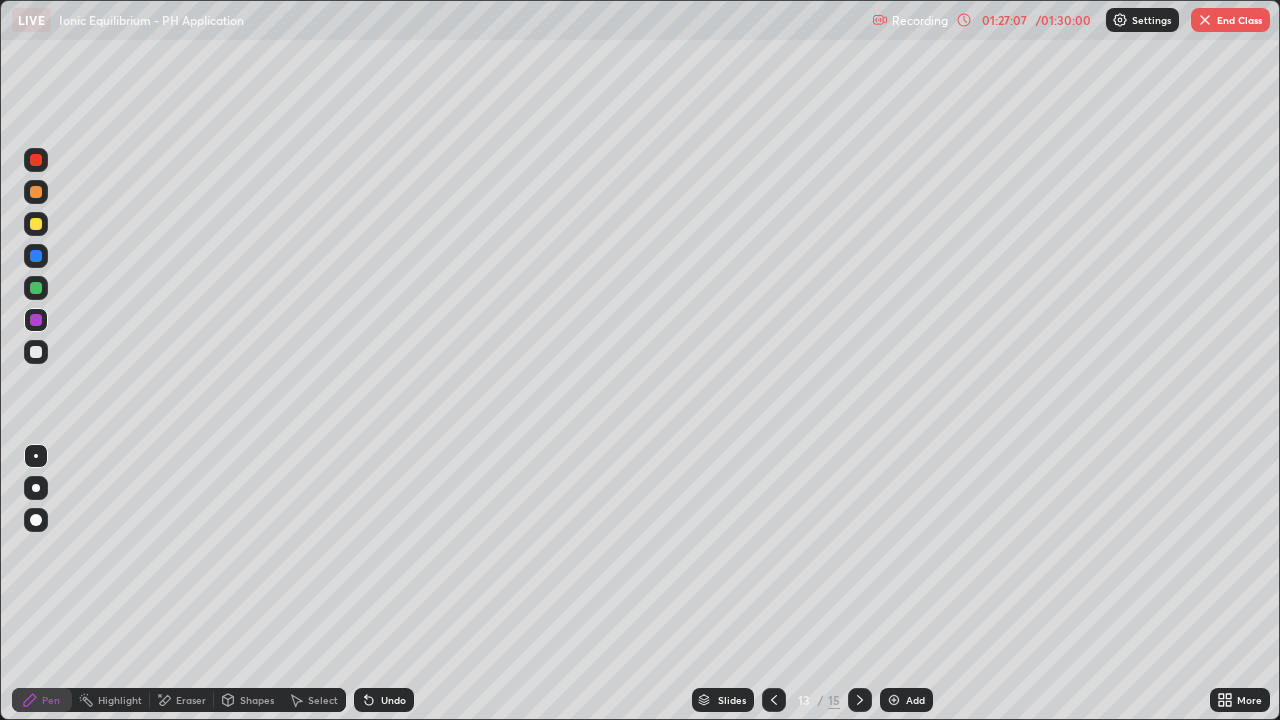
click at [34, 286] on div at bounding box center [36, 288] width 12 height 12
click at [33, 320] on div at bounding box center [36, 320] width 12 height 12
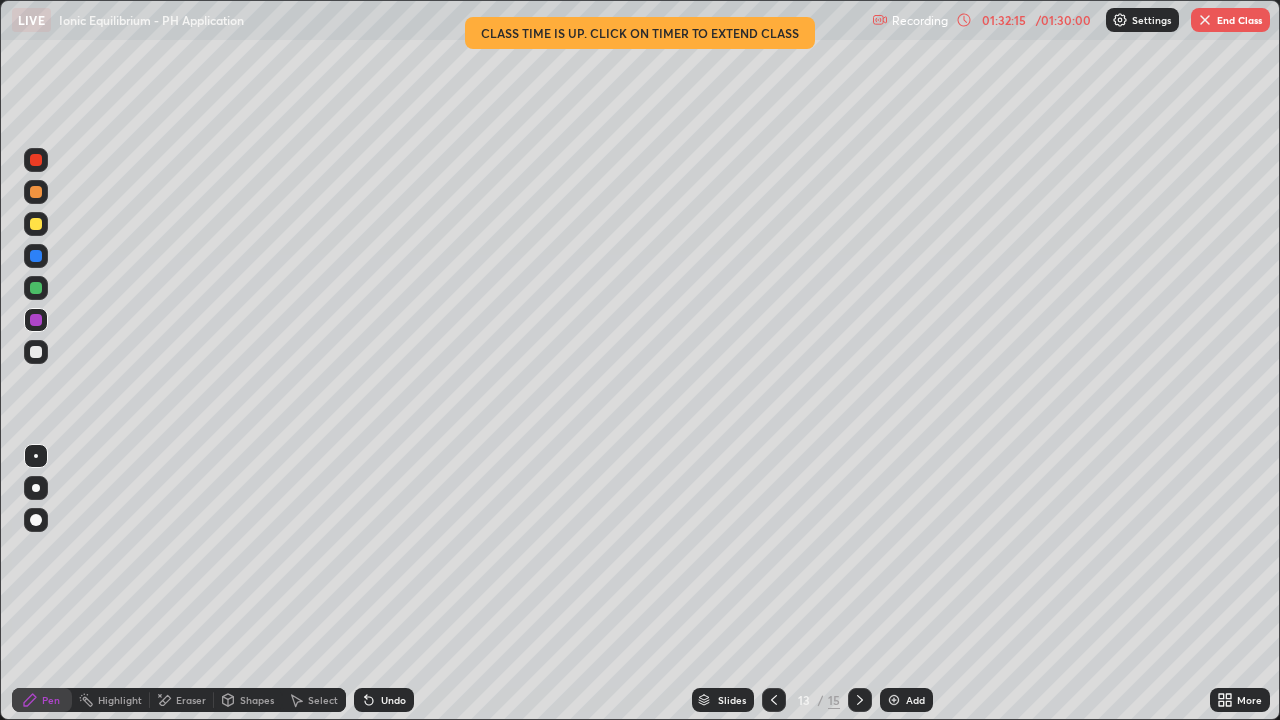
click at [865, 584] on icon at bounding box center [860, 700] width 16 height 16
click at [37, 192] on div at bounding box center [36, 192] width 12 height 12
click at [35, 225] on div at bounding box center [36, 224] width 12 height 12
click at [379, 584] on div "Undo" at bounding box center [384, 700] width 60 height 24
click at [34, 288] on div at bounding box center [36, 288] width 12 height 12
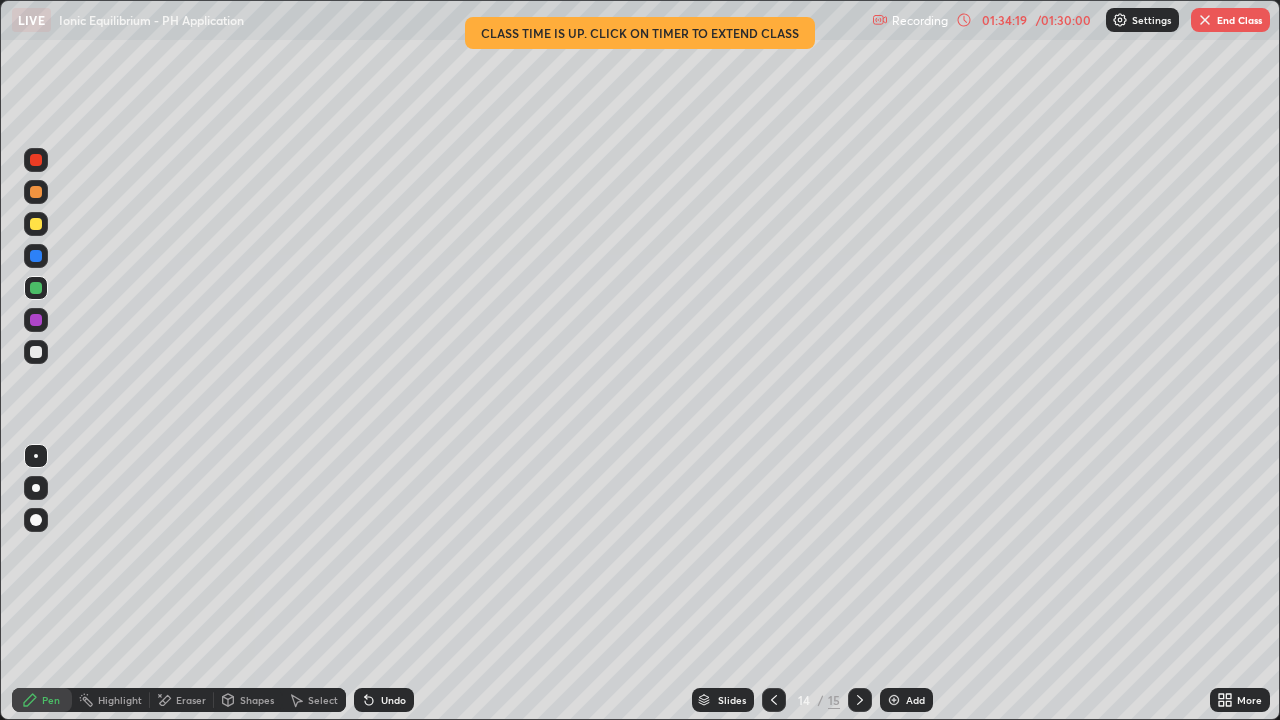
click at [1223, 16] on button "End Class" at bounding box center [1230, 20] width 79 height 24
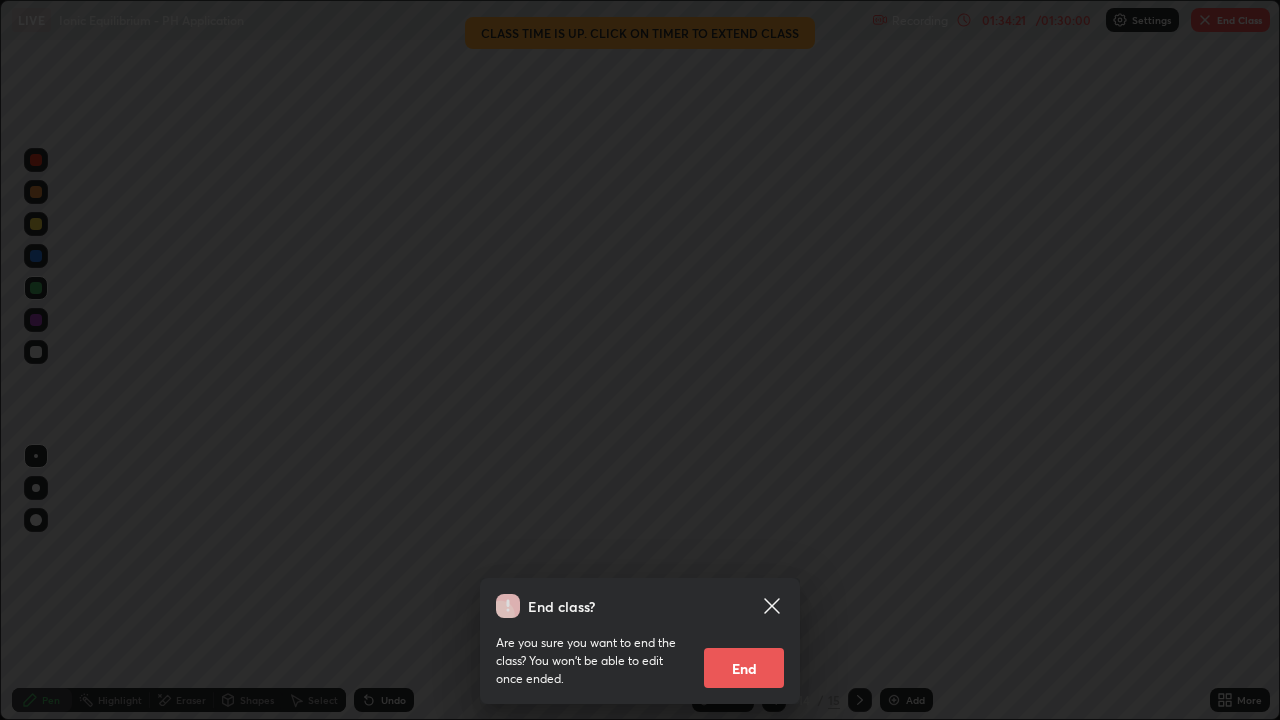
click at [757, 584] on button "End" at bounding box center [744, 668] width 80 height 40
